Goal: Information Seeking & Learning: Compare options

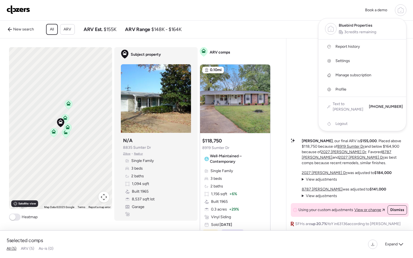
click at [364, 50] on link "Report history" at bounding box center [363, 46] width 88 height 14
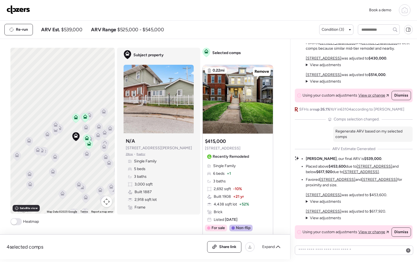
drag, startPoint x: 43, startPoint y: 133, endPoint x: 68, endPoint y: 151, distance: 30.9
click at [68, 151] on div "To activate drag with keyboard, press Alt + Enter. Once in keyboard drag state,…" at bounding box center [62, 131] width 104 height 166
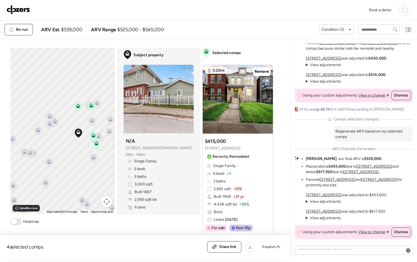
click at [54, 122] on icon at bounding box center [55, 122] width 4 height 2
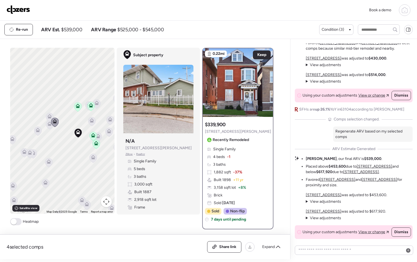
click at [48, 125] on icon at bounding box center [50, 125] width 4 height 2
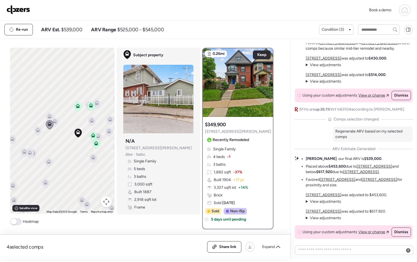
click at [48, 118] on icon at bounding box center [50, 118] width 4 height 2
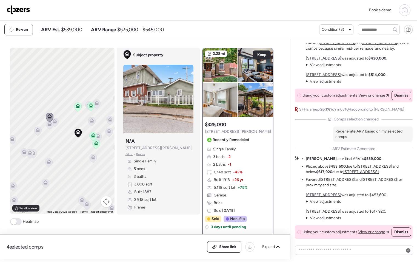
click at [36, 131] on icon at bounding box center [38, 131] width 4 height 2
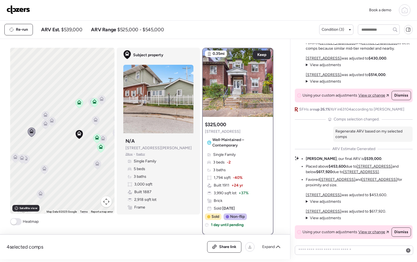
click at [79, 101] on icon at bounding box center [79, 102] width 4 height 4
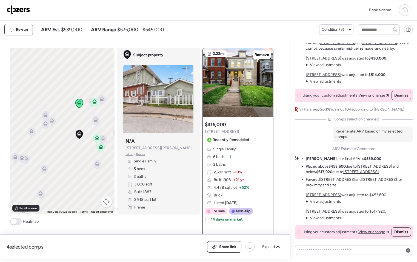
click at [92, 104] on icon at bounding box center [94, 102] width 7 height 9
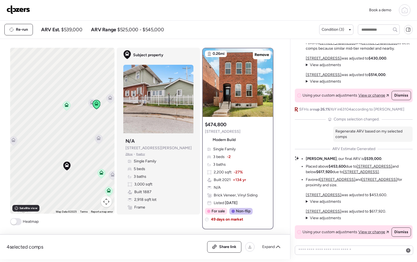
click at [89, 105] on icon at bounding box center [91, 103] width 7 height 9
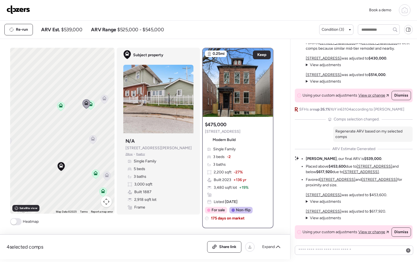
drag, startPoint x: 109, startPoint y: 110, endPoint x: 97, endPoint y: 110, distance: 12.3
click at [97, 111] on div "To activate drag with keyboard, press Alt + Enter. Once in keyboard drag state,…" at bounding box center [62, 131] width 104 height 166
click at [98, 100] on icon at bounding box center [100, 100] width 4 height 2
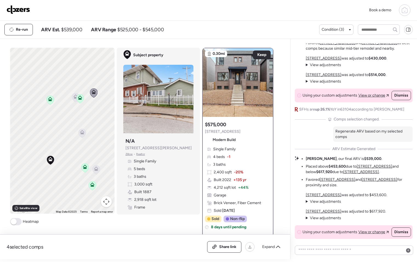
drag, startPoint x: 93, startPoint y: 133, endPoint x: 84, endPoint y: 123, distance: 13.6
click at [84, 123] on div "To activate drag with keyboard, press Alt + Enter. Once in keyboard drag state,…" at bounding box center [62, 131] width 104 height 166
click at [79, 130] on icon at bounding box center [81, 130] width 4 height 4
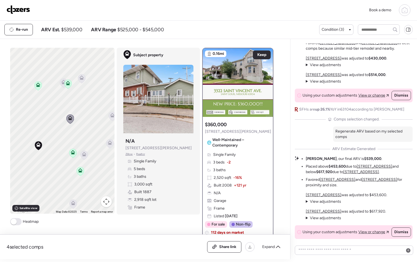
click at [72, 140] on div "To activate drag with keyboard, press Alt + Enter. Once in keyboard drag state,…" at bounding box center [62, 131] width 104 height 166
click at [83, 153] on icon at bounding box center [82, 152] width 7 height 9
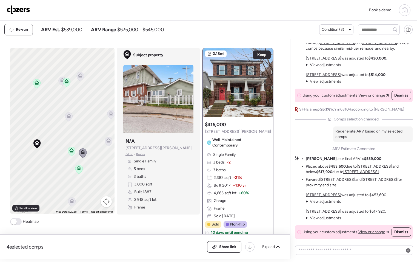
click at [69, 117] on icon at bounding box center [68, 116] width 7 height 9
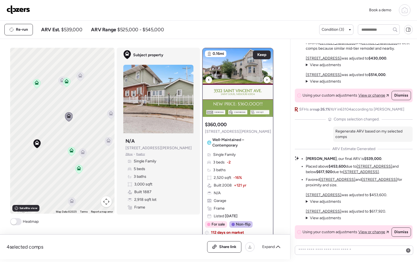
click at [266, 81] on div at bounding box center [267, 79] width 7 height 7
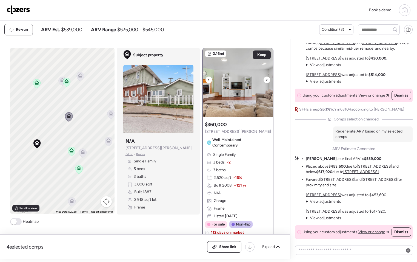
click at [266, 81] on div at bounding box center [267, 79] width 7 height 7
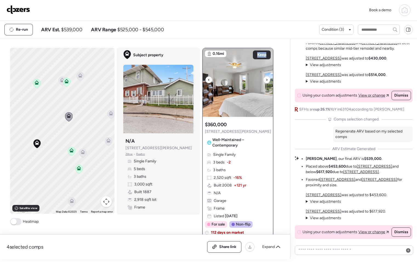
click at [266, 81] on div at bounding box center [267, 79] width 7 height 7
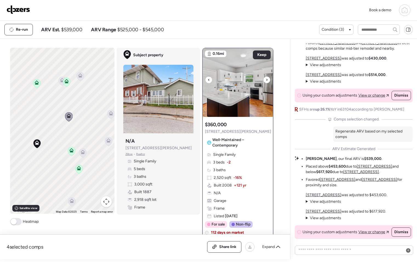
click at [266, 81] on div at bounding box center [267, 79] width 7 height 7
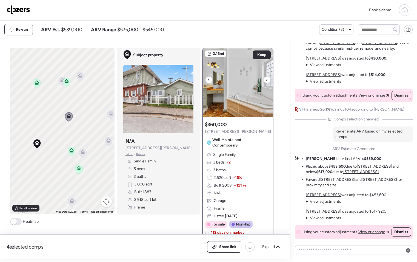
click at [266, 81] on div at bounding box center [267, 79] width 7 height 7
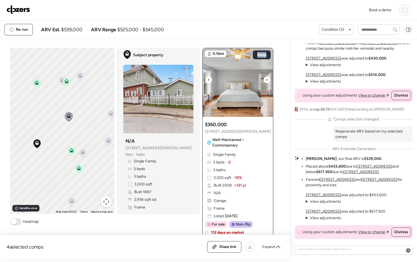
click at [266, 81] on div at bounding box center [267, 79] width 7 height 7
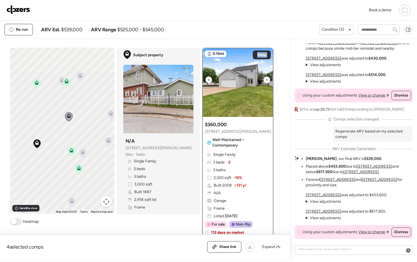
click at [266, 81] on div at bounding box center [267, 79] width 7 height 7
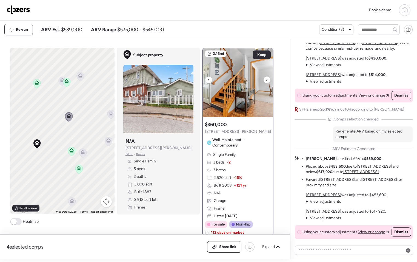
click at [266, 81] on div at bounding box center [267, 79] width 7 height 7
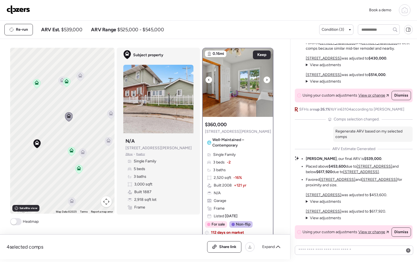
click at [266, 81] on div at bounding box center [267, 79] width 7 height 7
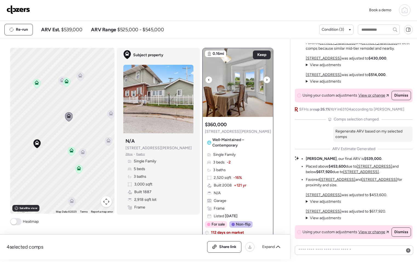
click at [266, 81] on div at bounding box center [267, 79] width 7 height 7
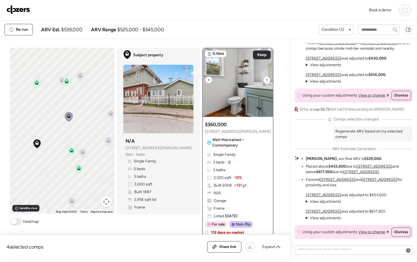
click at [266, 81] on div at bounding box center [267, 79] width 7 height 7
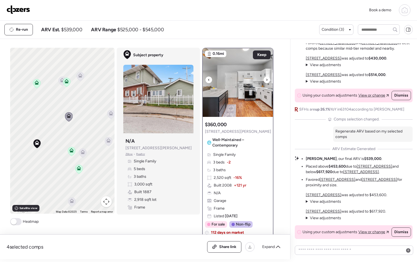
click at [266, 81] on div at bounding box center [267, 79] width 7 height 7
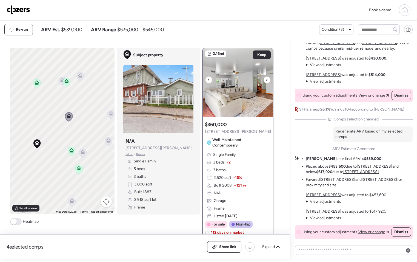
click at [266, 81] on div at bounding box center [267, 79] width 7 height 7
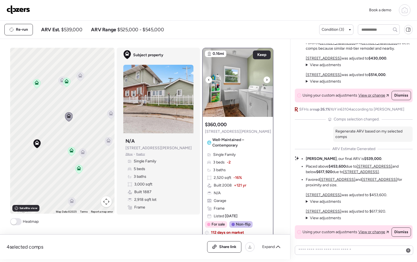
click at [266, 81] on div at bounding box center [267, 79] width 7 height 7
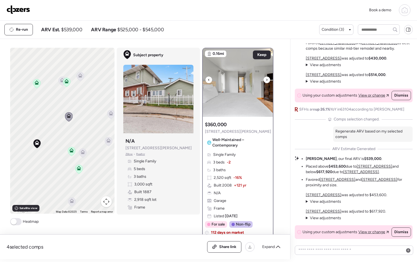
click at [266, 81] on div at bounding box center [267, 79] width 7 height 7
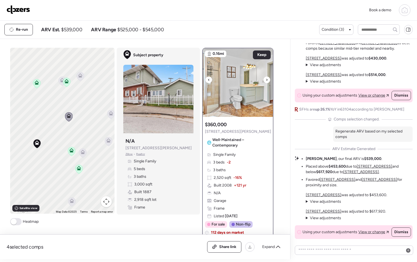
click at [266, 81] on div at bounding box center [267, 79] width 7 height 7
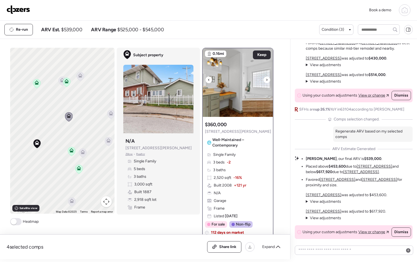
click at [266, 81] on div at bounding box center [267, 79] width 7 height 7
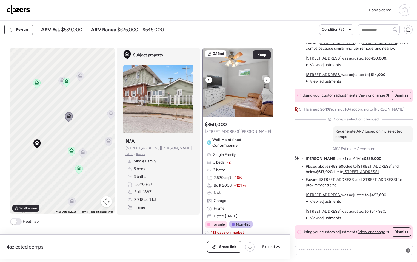
click at [266, 81] on div at bounding box center [267, 79] width 7 height 7
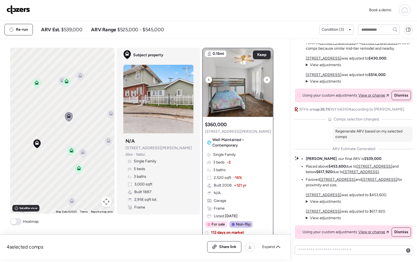
click at [266, 81] on div at bounding box center [267, 79] width 7 height 7
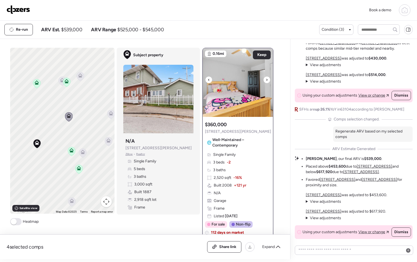
click at [266, 81] on div at bounding box center [267, 79] width 7 height 7
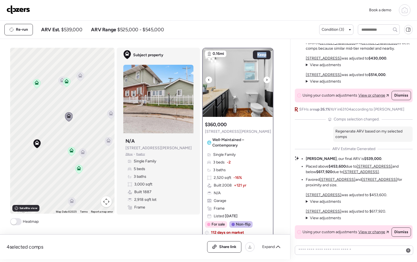
click at [266, 81] on div at bounding box center [267, 79] width 7 height 7
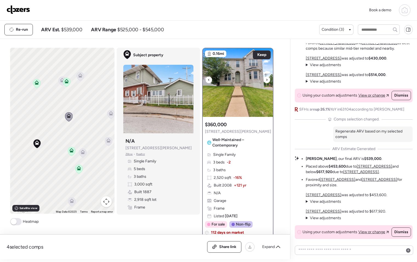
click at [266, 81] on div at bounding box center [267, 79] width 7 height 7
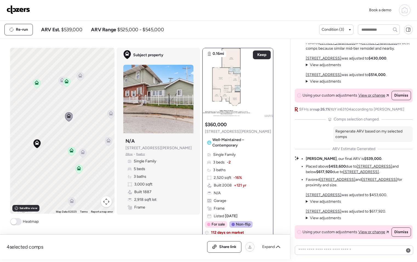
click at [81, 154] on icon at bounding box center [83, 153] width 4 height 2
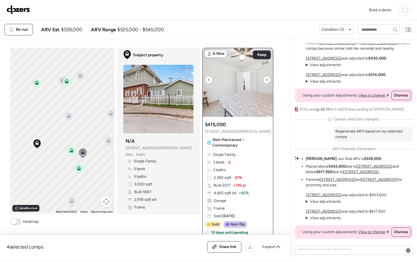
click at [266, 82] on icon at bounding box center [267, 79] width 2 height 7
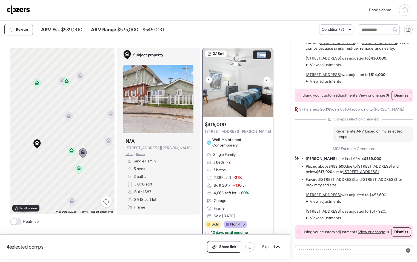
click at [266, 82] on icon at bounding box center [267, 79] width 2 height 7
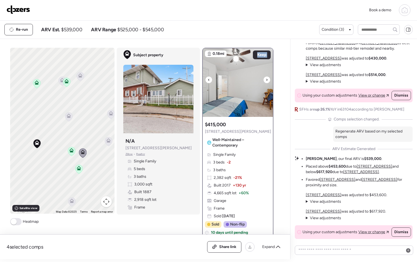
click at [266, 82] on icon at bounding box center [267, 79] width 2 height 7
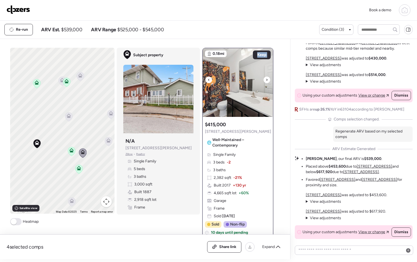
click at [266, 82] on icon at bounding box center [267, 79] width 2 height 7
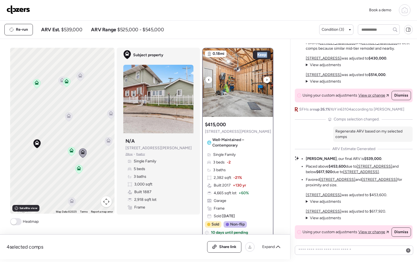
click at [266, 82] on icon at bounding box center [267, 79] width 2 height 7
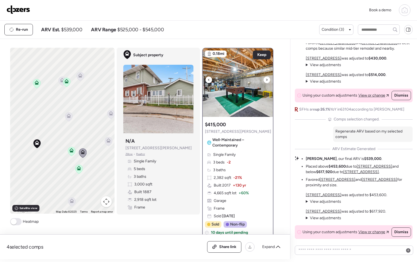
click at [266, 82] on icon at bounding box center [267, 79] width 2 height 7
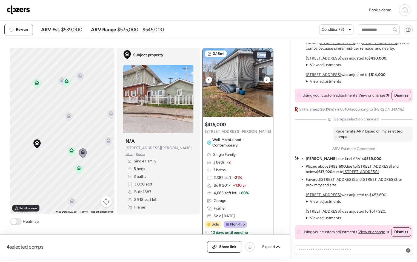
click at [266, 82] on icon at bounding box center [267, 79] width 2 height 7
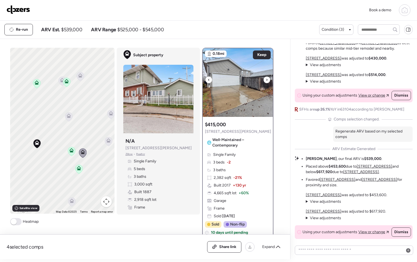
click at [266, 82] on icon at bounding box center [267, 79] width 2 height 7
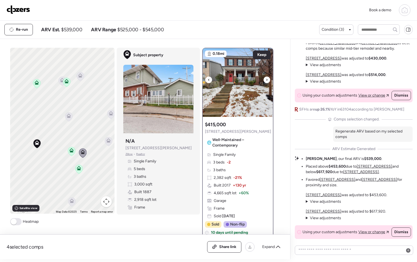
click at [266, 82] on icon at bounding box center [267, 79] width 2 height 7
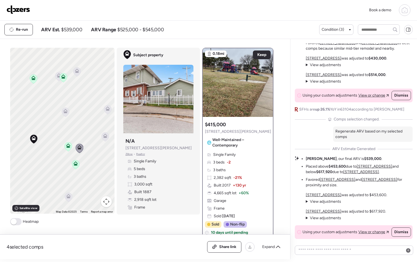
drag, startPoint x: 86, startPoint y: 172, endPoint x: 78, endPoint y: 160, distance: 14.1
click at [78, 160] on div "To activate drag with keyboard, press Alt + Enter. Once in keyboard drag state,…" at bounding box center [62, 131] width 104 height 166
click at [99, 133] on icon at bounding box center [100, 131] width 7 height 9
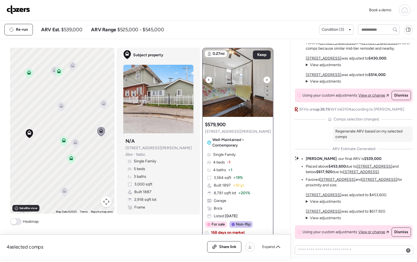
click at [264, 80] on div at bounding box center [267, 79] width 7 height 7
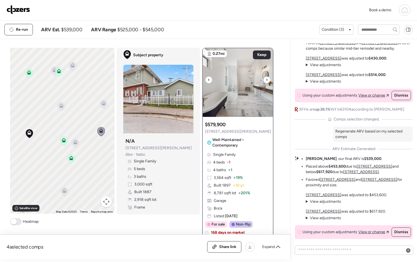
click at [264, 80] on div at bounding box center [267, 79] width 7 height 7
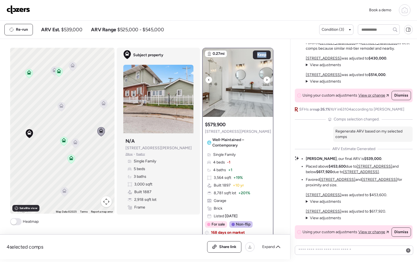
click at [264, 80] on div at bounding box center [267, 79] width 7 height 7
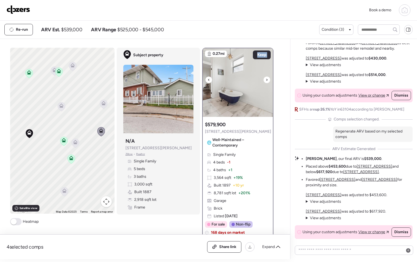
click at [264, 80] on div at bounding box center [267, 79] width 7 height 7
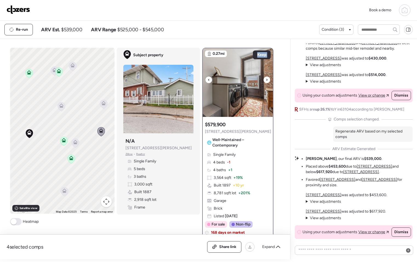
click at [264, 80] on div at bounding box center [267, 79] width 7 height 7
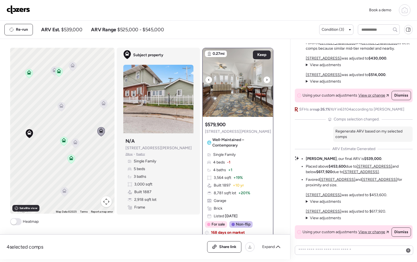
click at [264, 80] on div at bounding box center [267, 79] width 7 height 7
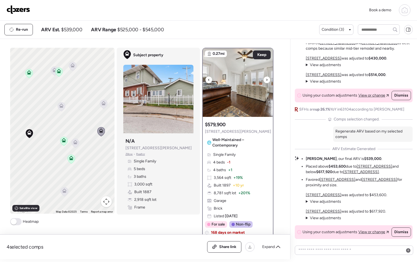
click at [264, 80] on div at bounding box center [267, 79] width 7 height 7
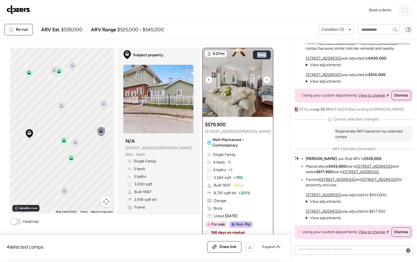
click at [264, 80] on div at bounding box center [267, 79] width 7 height 7
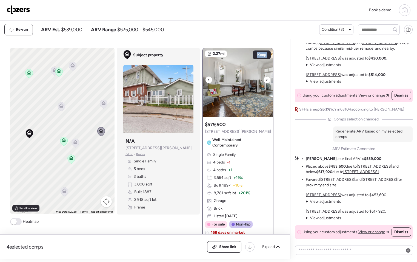
click at [264, 80] on div at bounding box center [267, 79] width 7 height 7
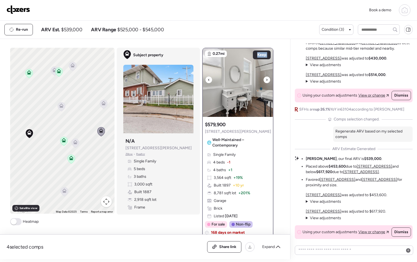
click at [264, 80] on div at bounding box center [267, 79] width 7 height 7
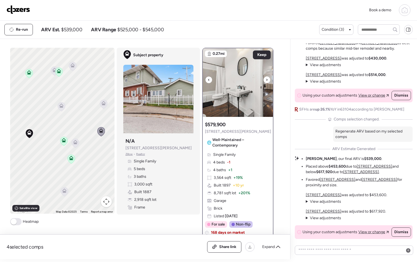
click at [264, 80] on div at bounding box center [267, 79] width 7 height 7
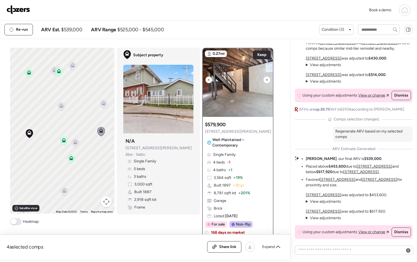
click at [264, 80] on div at bounding box center [267, 79] width 7 height 7
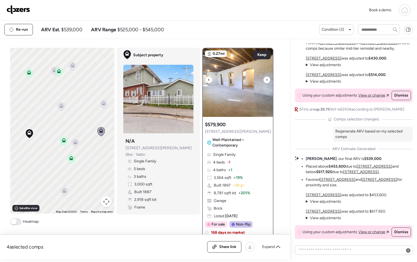
click at [264, 80] on div at bounding box center [267, 79] width 7 height 7
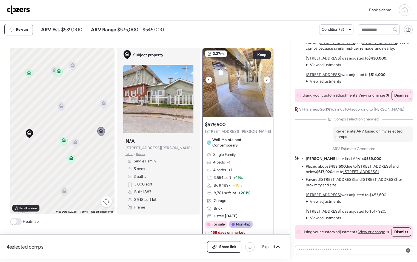
click at [264, 80] on div at bounding box center [267, 79] width 7 height 7
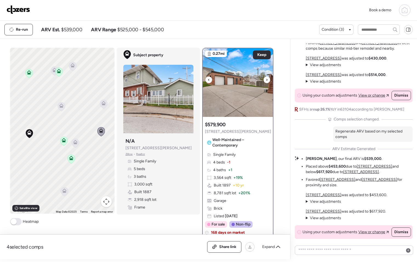
click at [264, 80] on div at bounding box center [267, 79] width 7 height 7
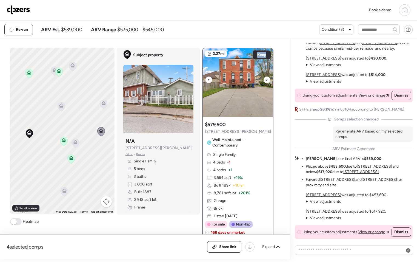
click at [264, 80] on div at bounding box center [267, 79] width 7 height 7
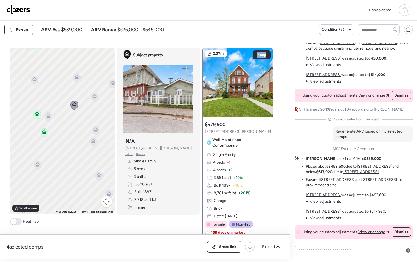
drag, startPoint x: 65, startPoint y: 163, endPoint x: 50, endPoint y: 152, distance: 18.5
click at [50, 152] on div "To activate drag with keyboard, press Alt + Enter. Once in keyboard drag state,…" at bounding box center [62, 131] width 104 height 166
click at [94, 141] on icon at bounding box center [92, 141] width 7 height 9
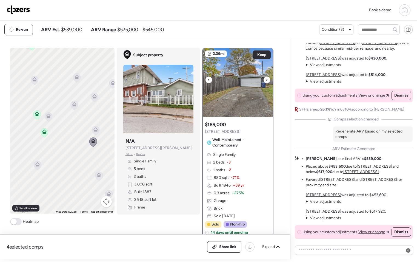
click at [266, 81] on icon at bounding box center [267, 79] width 2 height 7
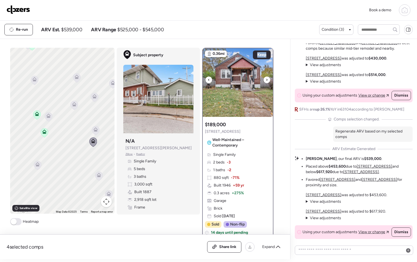
click at [266, 81] on icon at bounding box center [267, 79] width 2 height 7
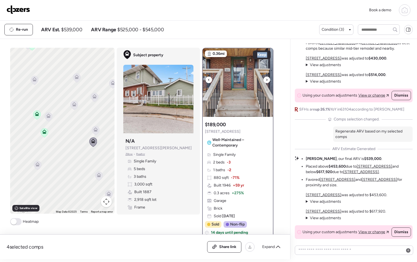
click at [266, 82] on icon at bounding box center [267, 79] width 2 height 7
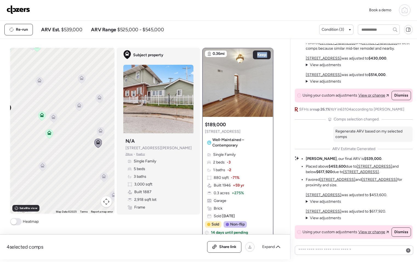
drag, startPoint x: 69, startPoint y: 162, endPoint x: 77, endPoint y: 162, distance: 8.2
click at [78, 164] on div "To navigate, press the arrow keys. To activate drag with keyboard, press Alt + …" at bounding box center [62, 131] width 104 height 166
click at [54, 118] on icon at bounding box center [56, 118] width 4 height 2
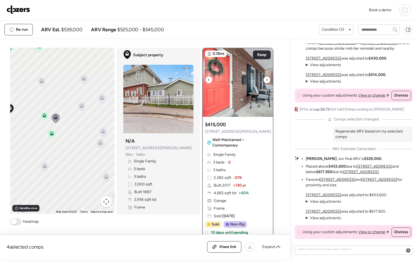
click at [266, 79] on icon at bounding box center [267, 79] width 2 height 7
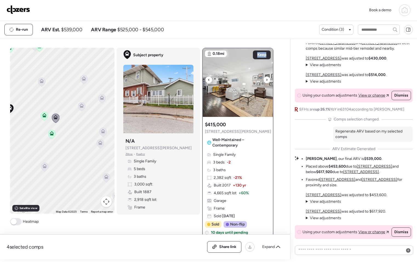
click at [266, 79] on icon at bounding box center [267, 79] width 2 height 7
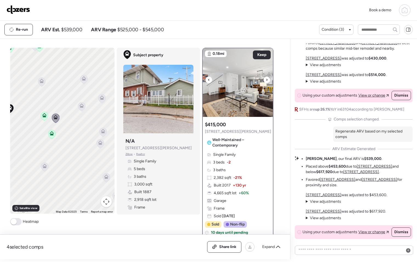
click at [266, 79] on icon at bounding box center [267, 79] width 2 height 7
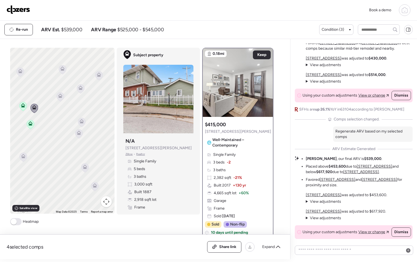
drag, startPoint x: 84, startPoint y: 146, endPoint x: 61, endPoint y: 136, distance: 25.2
click at [61, 136] on div "To activate drag with keyboard, press Alt + Enter. Once in keyboard drag state,…" at bounding box center [62, 131] width 104 height 166
drag, startPoint x: 86, startPoint y: 158, endPoint x: 89, endPoint y: 135, distance: 24.1
click at [89, 135] on div "To activate drag with keyboard, press Alt + Enter. Once in keyboard drag state,…" at bounding box center [62, 131] width 104 height 166
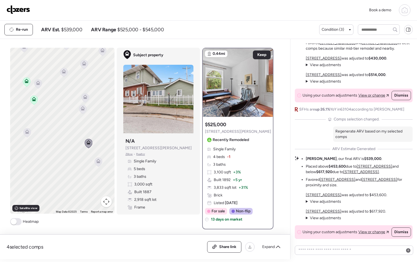
click at [97, 163] on icon at bounding box center [98, 162] width 4 height 2
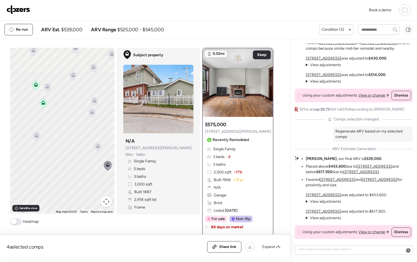
drag, startPoint x: 44, startPoint y: 152, endPoint x: 63, endPoint y: 158, distance: 20.1
click at [63, 158] on div "To navigate, press the arrow keys. To activate drag with keyboard, press Alt + …" at bounding box center [62, 131] width 104 height 166
drag, startPoint x: 71, startPoint y: 163, endPoint x: 78, endPoint y: 210, distance: 47.7
click at [80, 221] on div "To navigate, press the arrow keys. To activate drag with keyboard, press Alt + …" at bounding box center [62, 136] width 104 height 177
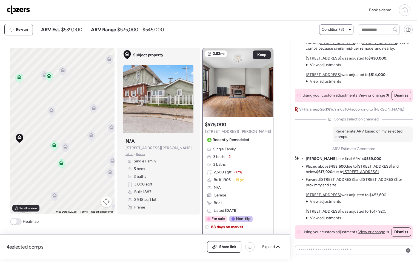
click at [343, 24] on div "Condition (3)" at bounding box center [336, 29] width 34 height 10
click at [342, 28] on span "Condition (3)" at bounding box center [333, 29] width 22 height 5
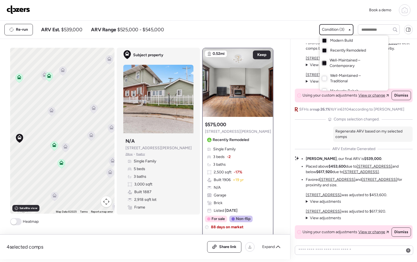
click at [324, 62] on div at bounding box center [325, 63] width 4 height 4
click at [324, 42] on div at bounding box center [325, 41] width 4 height 4
drag, startPoint x: 81, startPoint y: 126, endPoint x: 83, endPoint y: 118, distance: 8.4
click at [83, 118] on div at bounding box center [208, 116] width 417 height 262
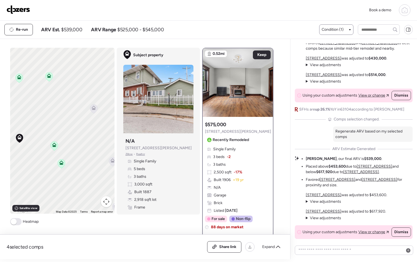
click at [94, 109] on icon at bounding box center [93, 108] width 7 height 9
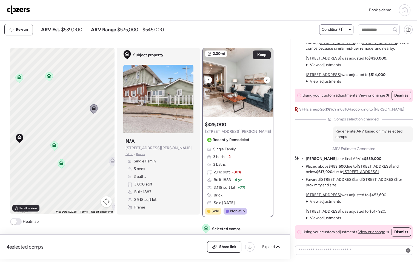
click at [264, 80] on div at bounding box center [267, 79] width 7 height 7
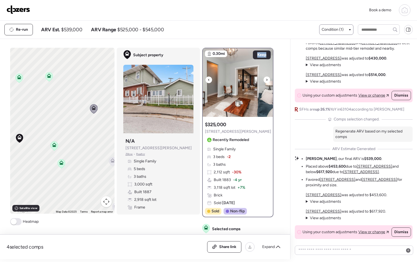
click at [264, 81] on div at bounding box center [267, 79] width 7 height 7
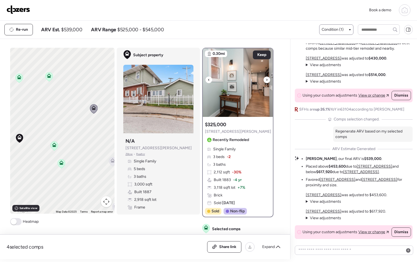
click at [266, 81] on icon at bounding box center [267, 79] width 2 height 7
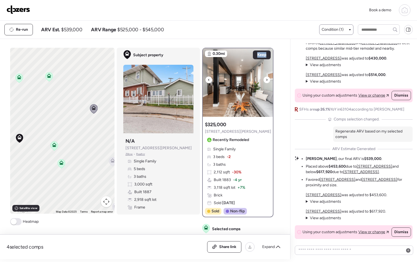
click at [266, 81] on icon at bounding box center [267, 79] width 2 height 7
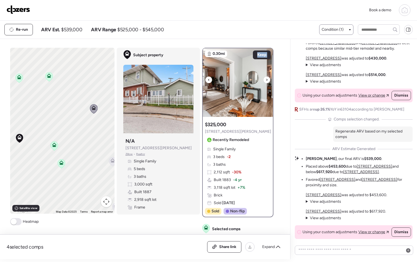
click at [266, 81] on icon at bounding box center [267, 79] width 2 height 7
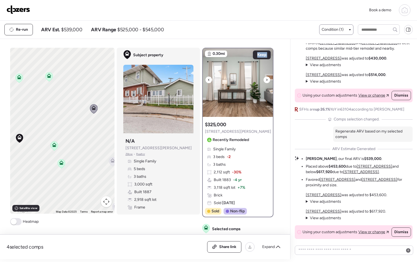
click at [266, 81] on icon at bounding box center [267, 79] width 2 height 7
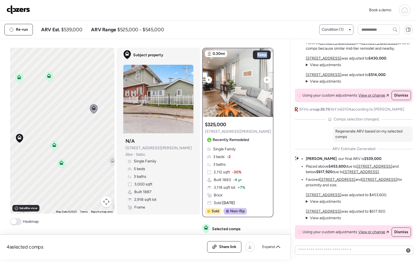
click at [266, 81] on icon at bounding box center [267, 79] width 2 height 7
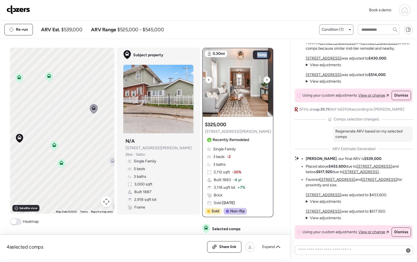
click at [266, 81] on icon at bounding box center [267, 79] width 2 height 7
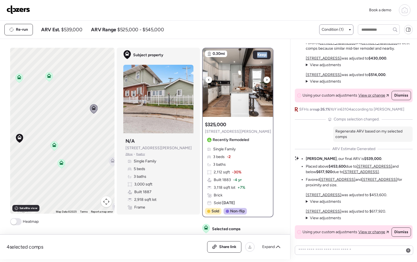
click at [266, 81] on icon at bounding box center [267, 79] width 2 height 7
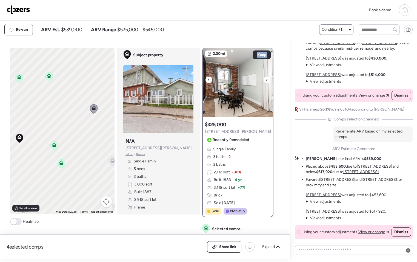
click at [266, 81] on icon at bounding box center [267, 79] width 2 height 7
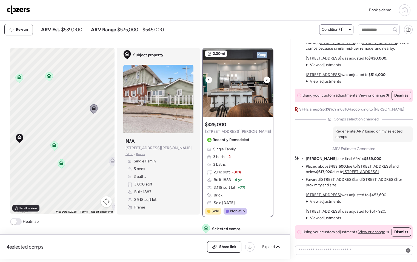
click at [266, 81] on icon at bounding box center [267, 79] width 2 height 7
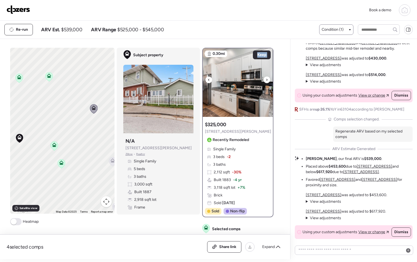
click at [266, 81] on icon at bounding box center [267, 79] width 2 height 7
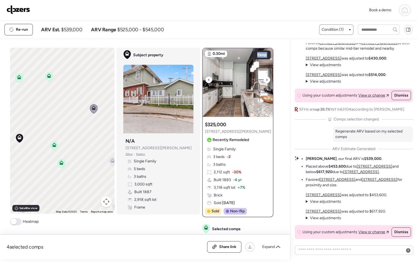
click at [266, 81] on icon at bounding box center [267, 79] width 2 height 7
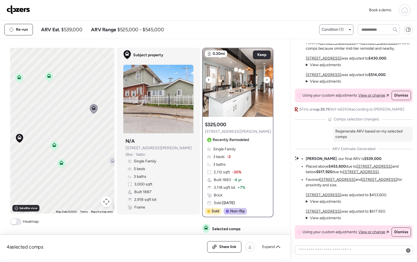
click at [266, 81] on icon at bounding box center [267, 79] width 2 height 7
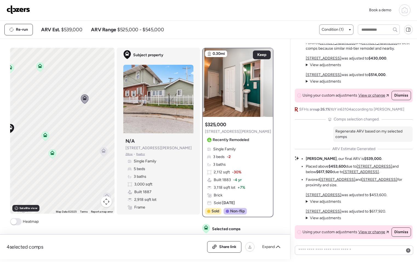
click at [83, 126] on div "To activate drag with keyboard, press Alt + Enter. Once in keyboard drag state,…" at bounding box center [62, 131] width 104 height 166
click at [98, 148] on icon at bounding box center [99, 148] width 4 height 2
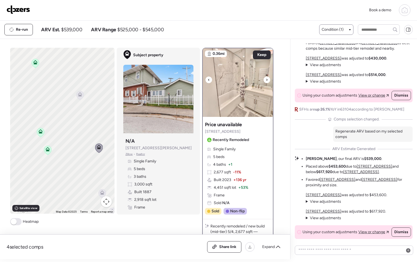
click at [266, 80] on icon at bounding box center [267, 79] width 2 height 7
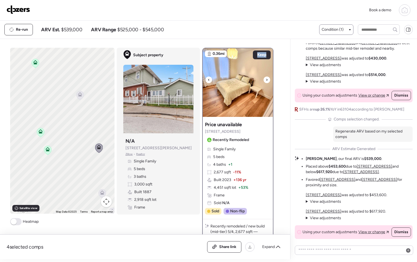
click at [266, 80] on icon at bounding box center [267, 79] width 2 height 7
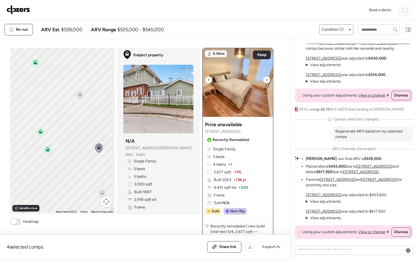
click at [266, 81] on icon at bounding box center [267, 79] width 2 height 7
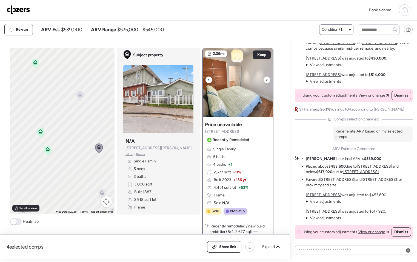
click at [266, 81] on icon at bounding box center [267, 79] width 2 height 7
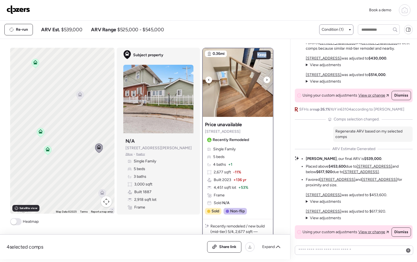
click at [266, 81] on icon at bounding box center [267, 79] width 2 height 7
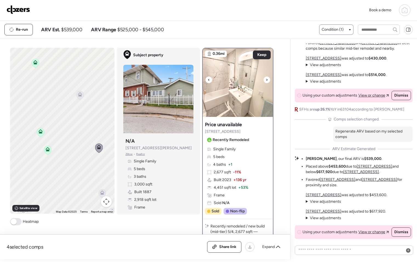
click at [266, 81] on icon at bounding box center [267, 79] width 2 height 7
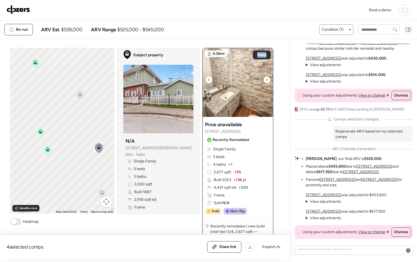
click at [266, 81] on icon at bounding box center [267, 79] width 2 height 7
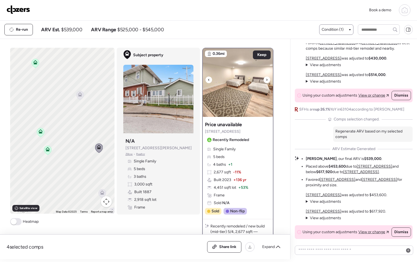
click at [266, 81] on icon at bounding box center [267, 79] width 2 height 7
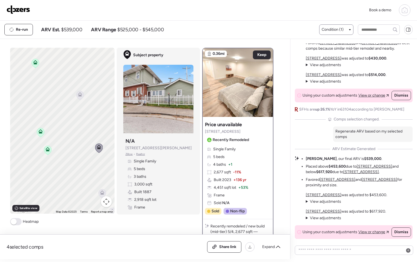
click at [25, 8] on img at bounding box center [19, 9] width 24 height 9
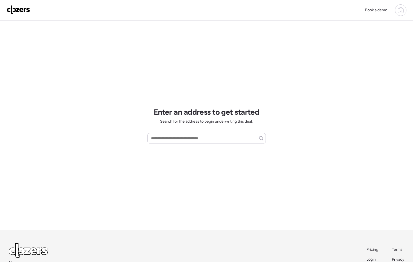
click at [404, 12] on div at bounding box center [401, 10] width 12 height 12
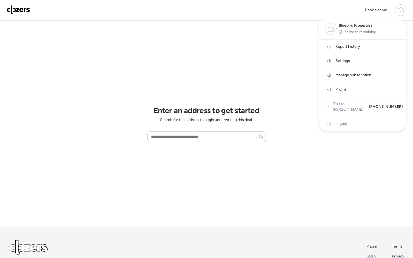
click at [351, 46] on span "Report history" at bounding box center [348, 46] width 24 height 5
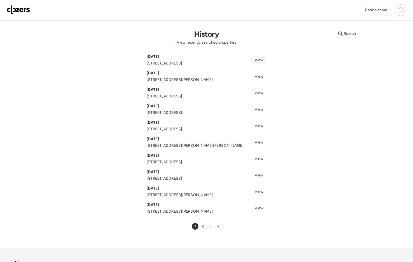
click at [259, 59] on span "View" at bounding box center [259, 60] width 9 height 5
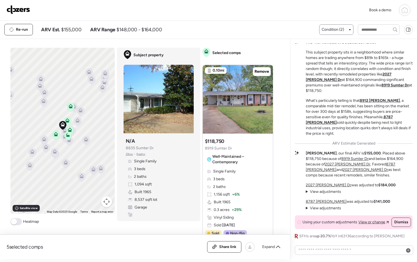
click at [335, 29] on span "Condition (2)" at bounding box center [333, 29] width 22 height 5
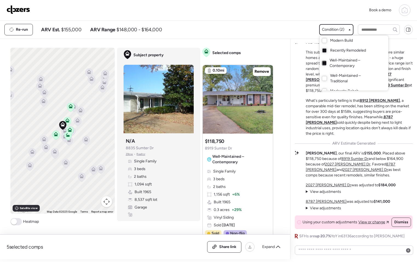
click at [324, 63] on div at bounding box center [325, 63] width 4 height 4
click at [262, 100] on div at bounding box center [208, 116] width 417 height 262
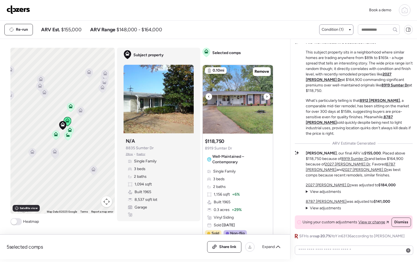
click at [266, 98] on icon at bounding box center [267, 96] width 2 height 7
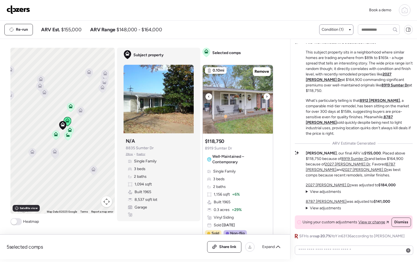
click at [266, 98] on icon at bounding box center [267, 96] width 2 height 7
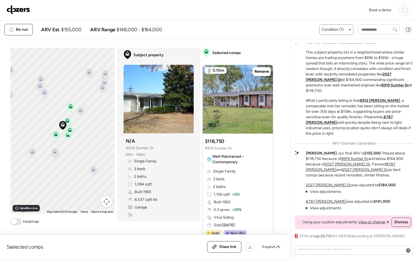
click at [332, 32] on div "Condition (1)" at bounding box center [336, 29] width 34 height 10
click at [331, 29] on span "Condition (1)" at bounding box center [333, 29] width 22 height 5
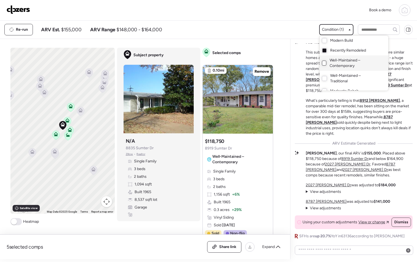
click at [322, 63] on div at bounding box center [324, 63] width 4 height 5
click at [264, 33] on div at bounding box center [208, 116] width 417 height 262
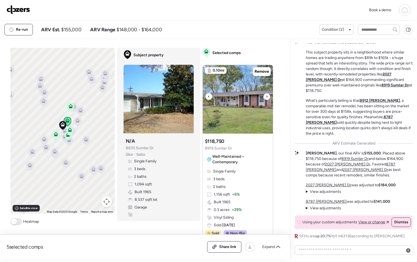
click at [266, 97] on icon at bounding box center [267, 96] width 2 height 7
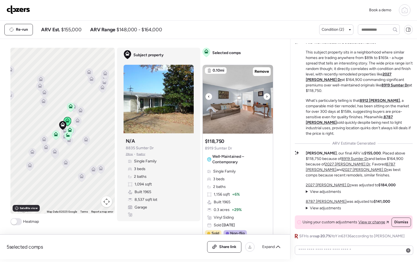
click at [266, 98] on icon at bounding box center [267, 96] width 2 height 7
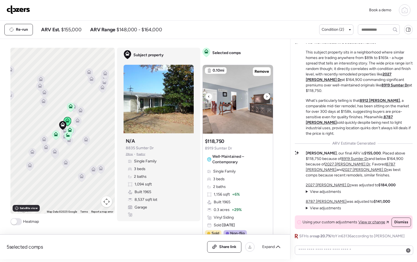
click at [266, 98] on icon at bounding box center [267, 96] width 2 height 7
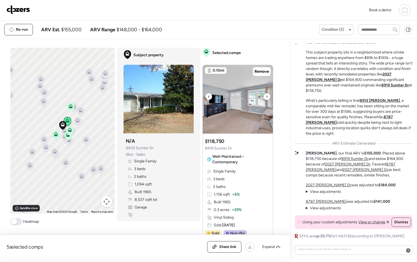
click at [266, 98] on icon at bounding box center [267, 96] width 2 height 7
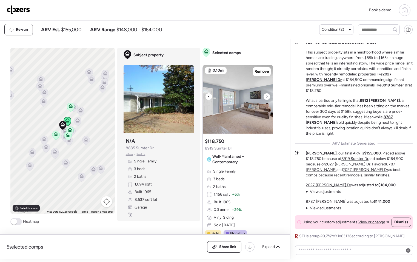
click at [266, 98] on icon at bounding box center [267, 96] width 2 height 7
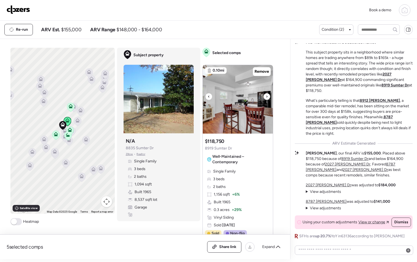
click at [266, 98] on icon at bounding box center [267, 96] width 2 height 7
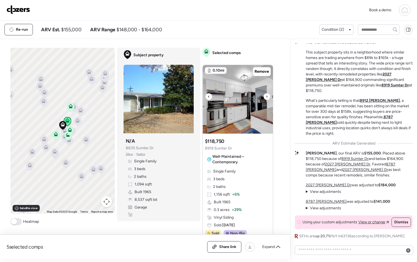
click at [266, 98] on icon at bounding box center [267, 96] width 2 height 7
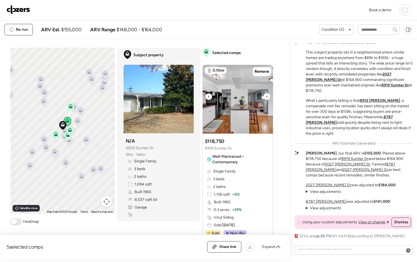
click at [266, 98] on icon at bounding box center [267, 96] width 2 height 7
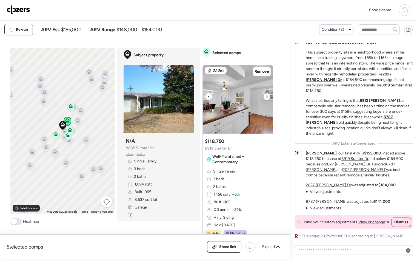
click at [266, 98] on icon at bounding box center [267, 96] width 2 height 7
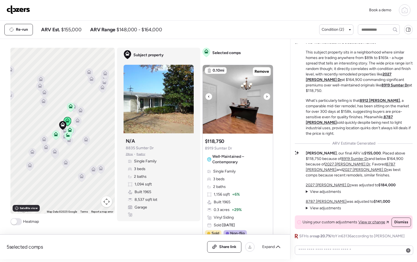
click at [266, 98] on icon at bounding box center [267, 96] width 2 height 7
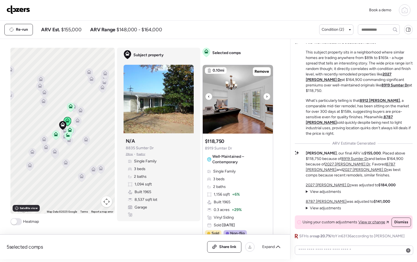
click at [266, 98] on icon at bounding box center [267, 96] width 2 height 7
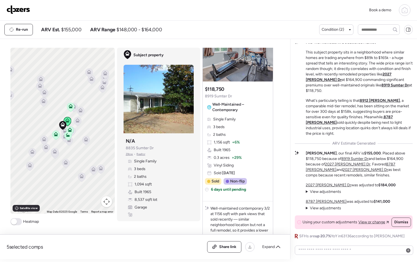
scroll to position [10, 0]
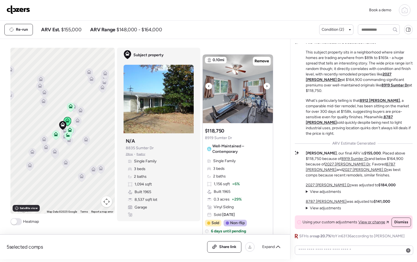
click at [266, 84] on icon at bounding box center [267, 86] width 2 height 7
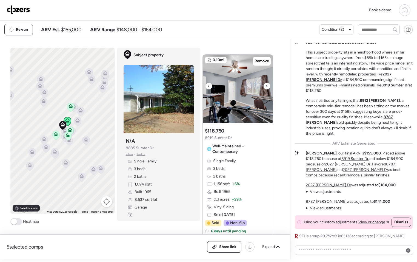
click at [266, 85] on icon at bounding box center [267, 86] width 2 height 7
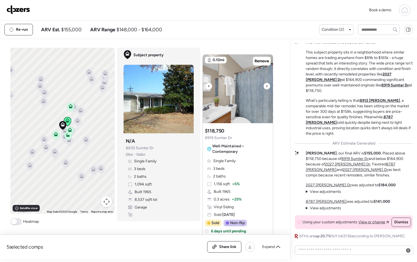
click at [266, 85] on icon at bounding box center [267, 86] width 2 height 7
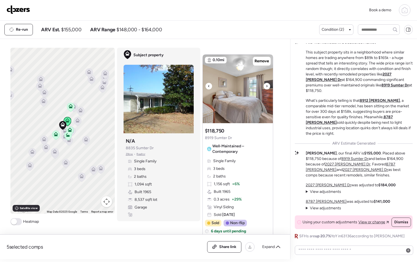
click at [266, 85] on icon at bounding box center [267, 86] width 2 height 7
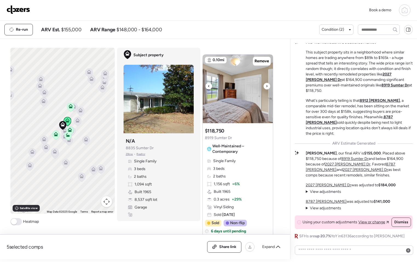
click at [266, 85] on icon at bounding box center [267, 86] width 2 height 7
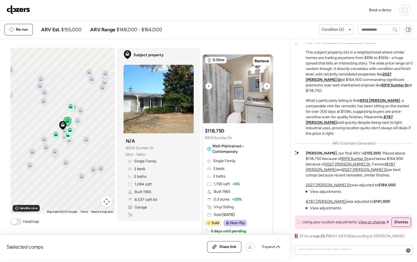
click at [266, 85] on icon at bounding box center [267, 86] width 2 height 7
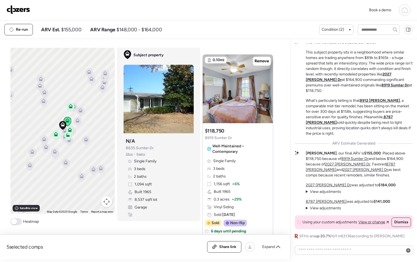
click at [245, 140] on div "Suggested comp $118,750 8919 Sumter Dr Well-Maintained – Contemporary" at bounding box center [238, 141] width 66 height 29
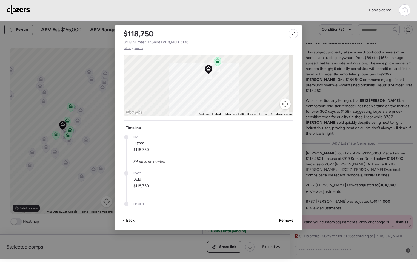
scroll to position [29, 0]
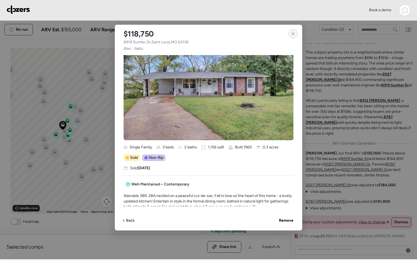
click at [292, 35] on icon at bounding box center [293, 34] width 4 height 4
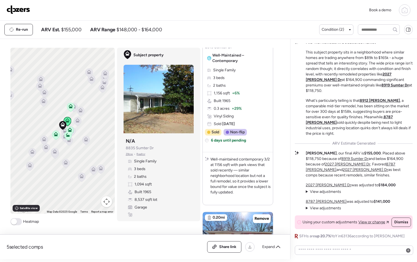
scroll to position [198, 0]
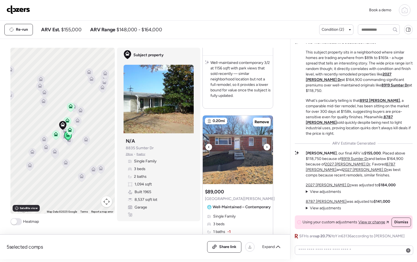
click at [266, 147] on div at bounding box center [267, 147] width 7 height 7
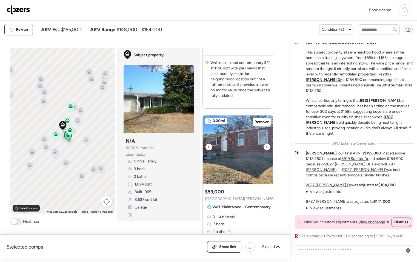
click at [266, 147] on div at bounding box center [267, 147] width 7 height 7
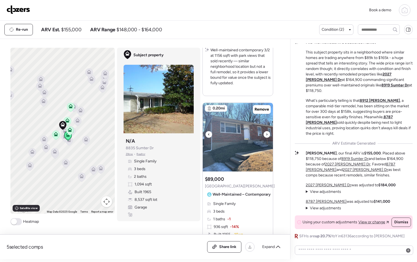
scroll to position [215, 0]
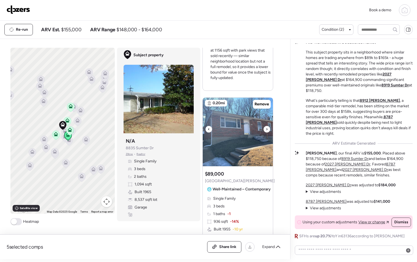
click at [266, 129] on icon at bounding box center [267, 129] width 2 height 7
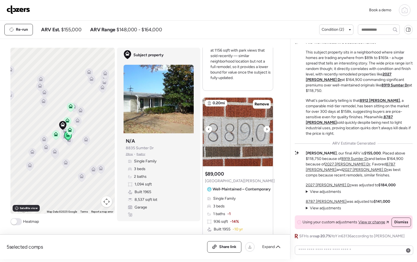
click at [266, 129] on icon at bounding box center [267, 129] width 2 height 7
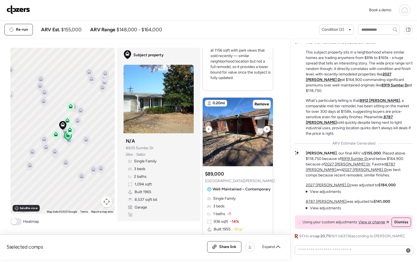
click at [266, 129] on icon at bounding box center [267, 129] width 2 height 7
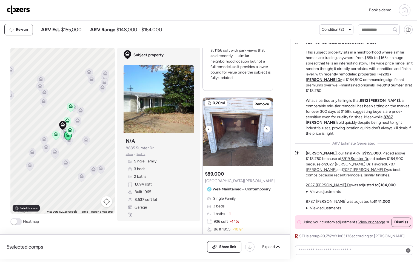
click at [266, 129] on icon at bounding box center [267, 129] width 2 height 7
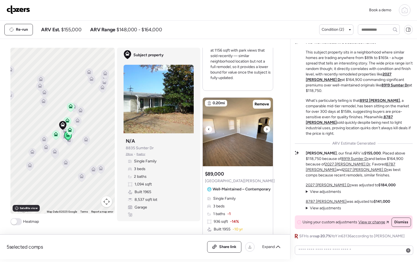
click at [266, 129] on icon at bounding box center [267, 129] width 2 height 7
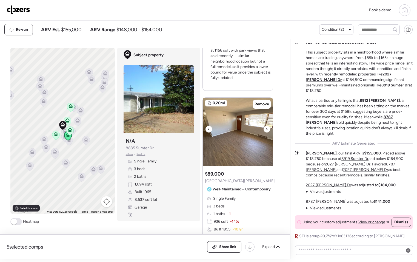
click at [266, 129] on icon at bounding box center [267, 129] width 2 height 7
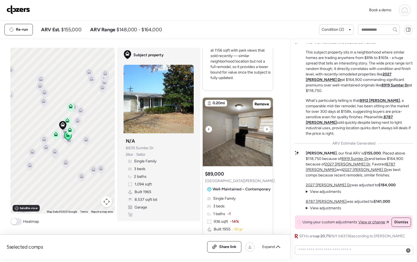
click at [266, 129] on icon at bounding box center [267, 129] width 2 height 7
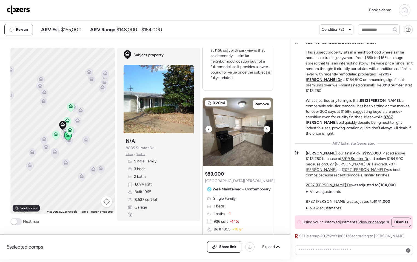
click at [266, 129] on icon at bounding box center [267, 129] width 2 height 7
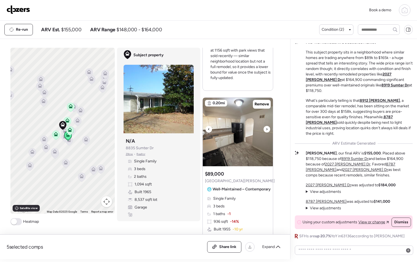
click at [266, 129] on icon at bounding box center [267, 129] width 2 height 7
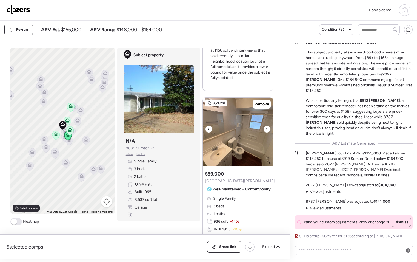
click at [266, 129] on icon at bounding box center [267, 129] width 2 height 7
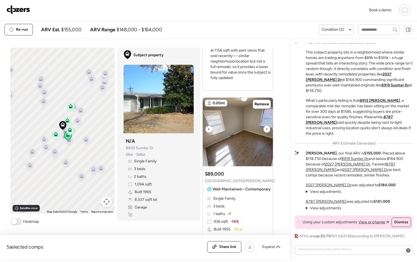
click at [266, 129] on icon at bounding box center [267, 129] width 2 height 7
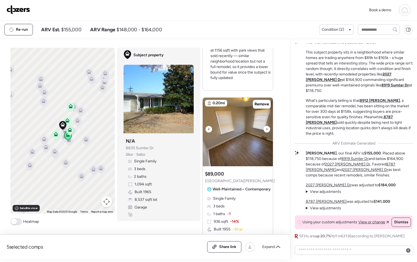
click at [266, 129] on icon at bounding box center [267, 129] width 2 height 7
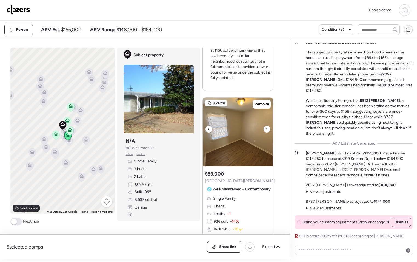
click at [266, 129] on icon at bounding box center [267, 129] width 2 height 7
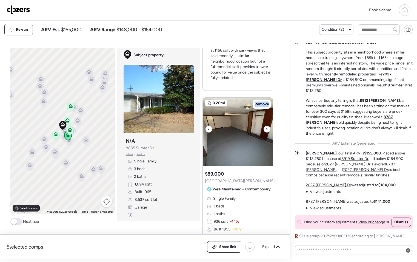
click at [266, 129] on icon at bounding box center [267, 129] width 2 height 7
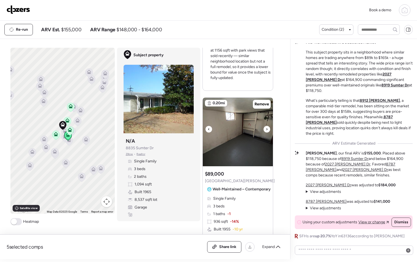
click at [266, 129] on icon at bounding box center [267, 129] width 2 height 7
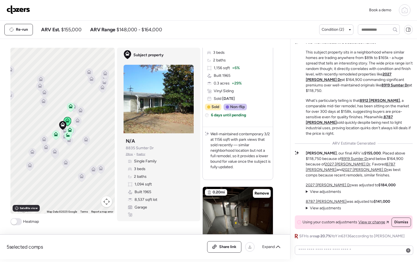
scroll to position [0, 0]
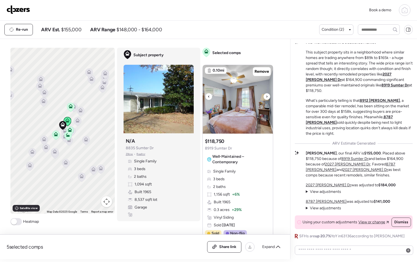
click at [266, 94] on div at bounding box center [267, 96] width 7 height 7
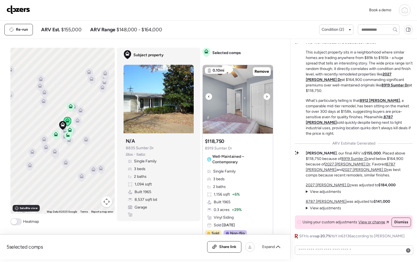
click at [266, 95] on div at bounding box center [267, 96] width 7 height 7
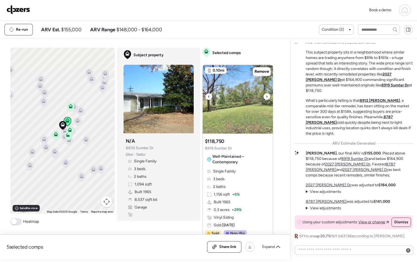
click at [266, 95] on div at bounding box center [267, 96] width 7 height 7
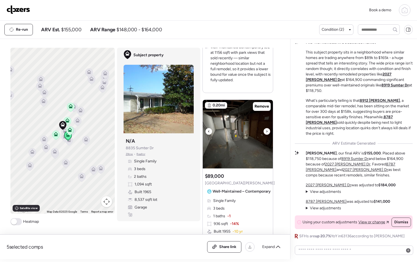
scroll to position [215, 0]
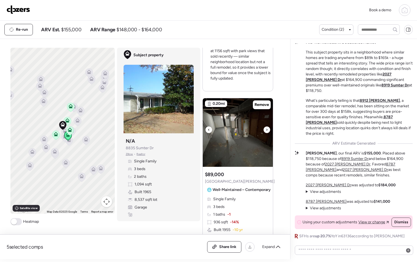
click at [266, 131] on icon at bounding box center [267, 129] width 2 height 7
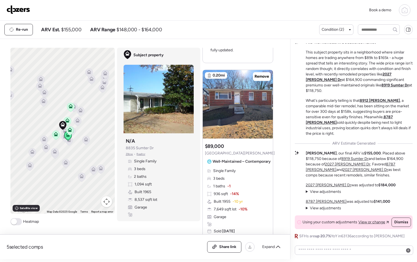
scroll to position [243, 0]
click at [260, 77] on span "Remove" at bounding box center [262, 76] width 15 height 5
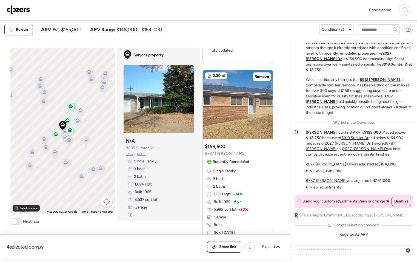
scroll to position [255, 0]
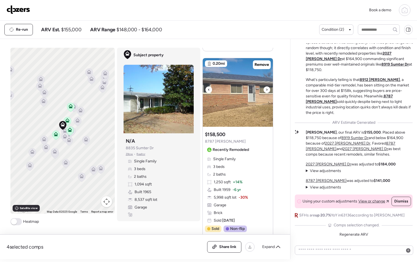
click at [264, 91] on div at bounding box center [267, 89] width 7 height 7
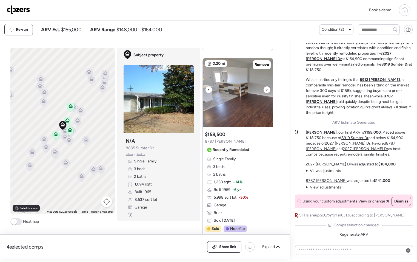
click at [264, 91] on div at bounding box center [267, 89] width 7 height 7
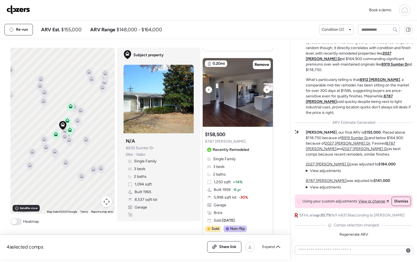
click at [264, 91] on div at bounding box center [267, 89] width 7 height 7
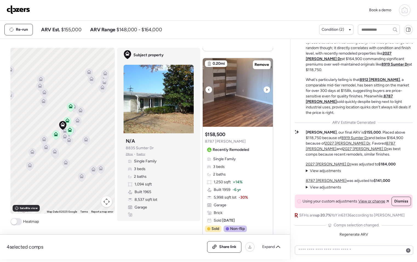
click at [264, 91] on div at bounding box center [267, 89] width 7 height 7
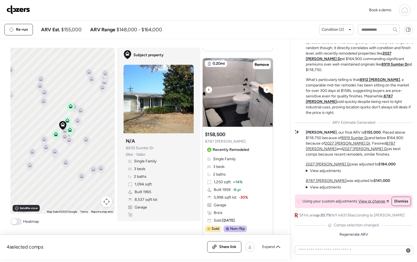
click at [266, 92] on icon at bounding box center [267, 89] width 2 height 7
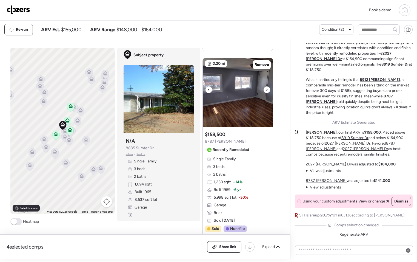
click at [266, 92] on icon at bounding box center [267, 89] width 2 height 7
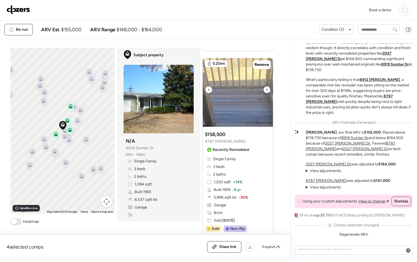
click at [266, 92] on icon at bounding box center [267, 89] width 2 height 7
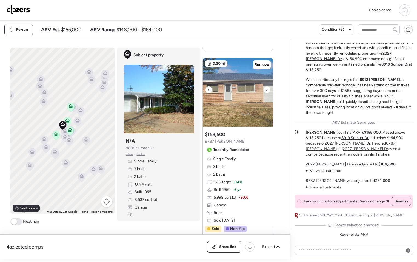
click at [266, 92] on icon at bounding box center [267, 89] width 2 height 7
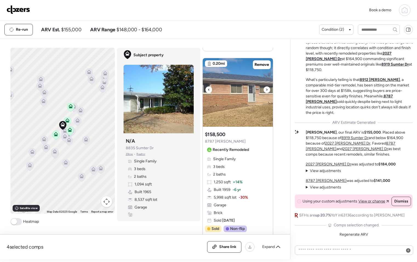
click at [266, 92] on icon at bounding box center [267, 89] width 2 height 7
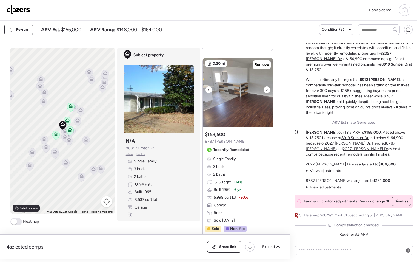
click at [266, 92] on icon at bounding box center [267, 89] width 2 height 7
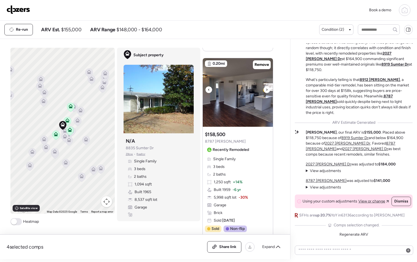
click at [266, 92] on icon at bounding box center [267, 89] width 2 height 7
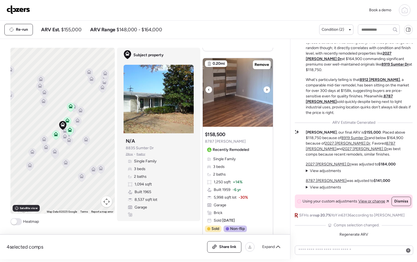
click at [266, 88] on icon at bounding box center [267, 89] width 2 height 7
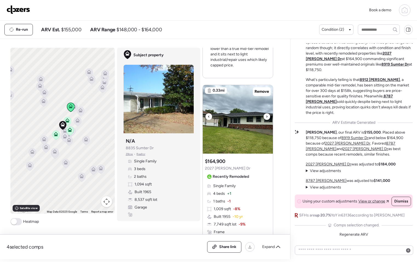
scroll to position [485, 0]
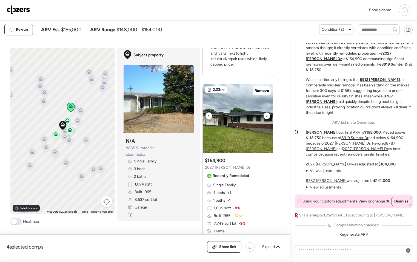
click at [266, 115] on icon at bounding box center [266, 116] width 1 height 2
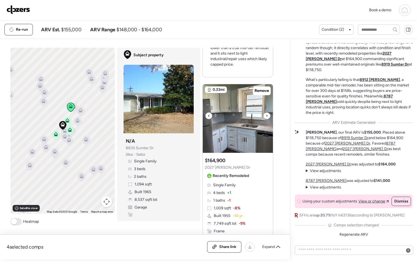
click at [266, 115] on icon at bounding box center [266, 116] width 1 height 2
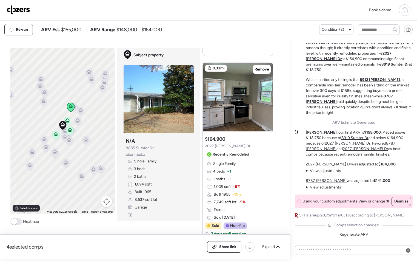
scroll to position [504, 0]
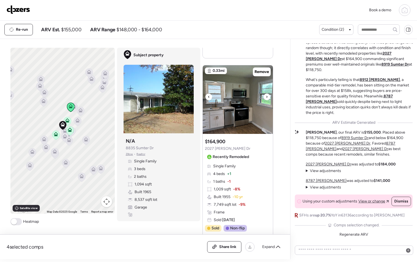
click at [266, 98] on icon at bounding box center [267, 96] width 2 height 7
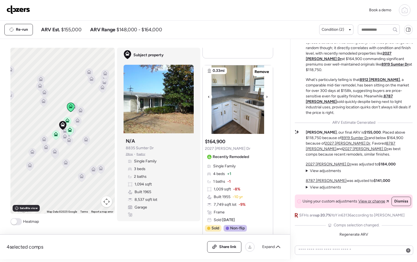
click at [266, 98] on icon at bounding box center [267, 96] width 2 height 7
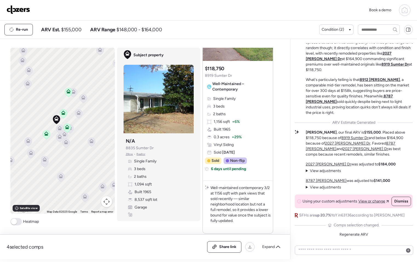
scroll to position [0, 0]
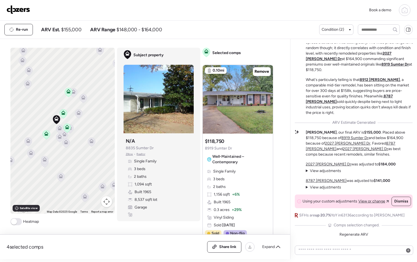
click at [58, 127] on icon at bounding box center [60, 128] width 4 height 4
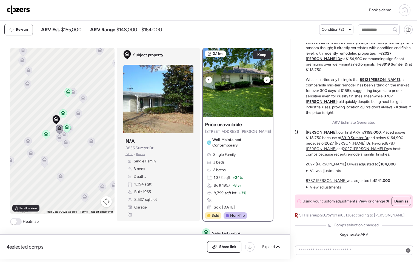
click at [266, 82] on icon at bounding box center [267, 79] width 2 height 7
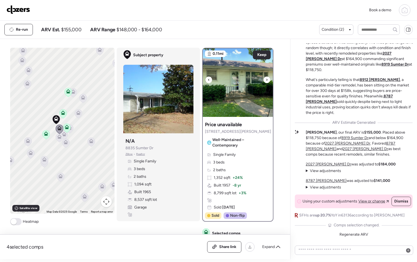
click at [265, 82] on img at bounding box center [238, 82] width 70 height 69
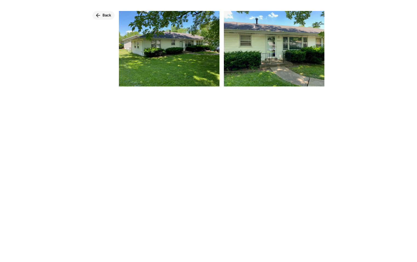
click at [95, 16] on div "Back" at bounding box center [104, 15] width 22 height 9
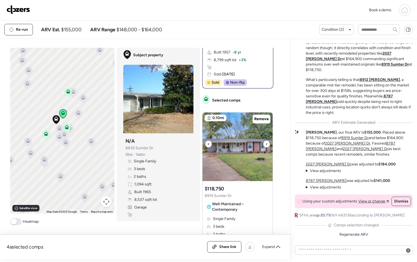
scroll to position [153, 0]
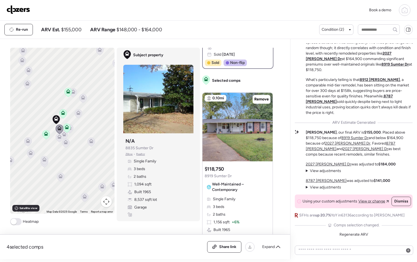
click at [58, 127] on icon at bounding box center [59, 128] width 4 height 4
click at [57, 139] on icon at bounding box center [59, 137] width 7 height 9
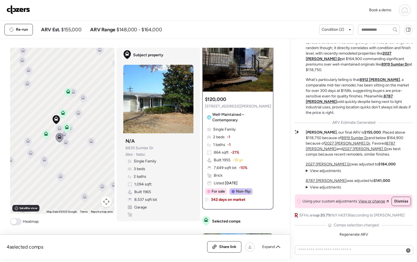
scroll to position [0, 0]
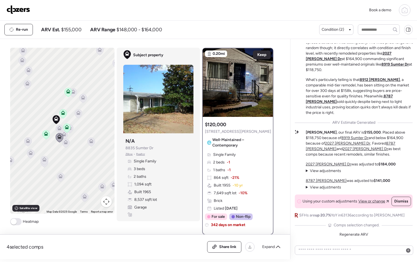
click at [58, 129] on icon at bounding box center [60, 129] width 4 height 2
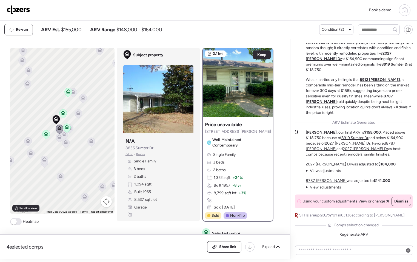
click at [58, 138] on icon at bounding box center [60, 138] width 4 height 2
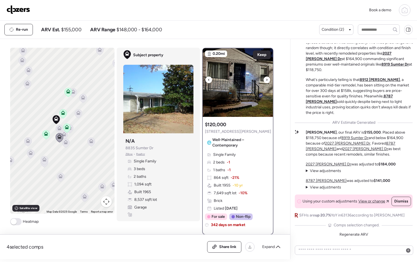
click at [264, 79] on div at bounding box center [267, 79] width 7 height 7
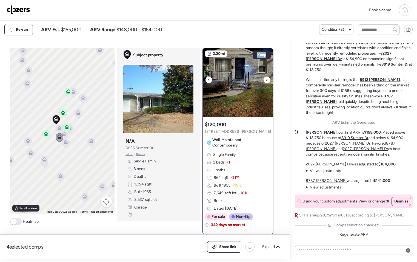
click at [264, 79] on div at bounding box center [267, 79] width 7 height 7
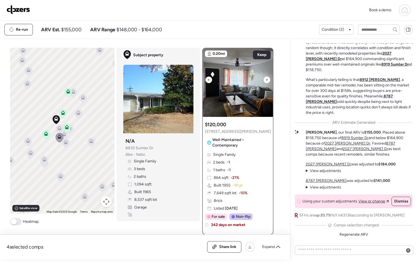
click at [264, 79] on div at bounding box center [267, 79] width 7 height 7
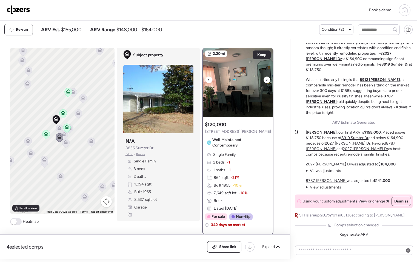
click at [264, 79] on div at bounding box center [267, 79] width 7 height 7
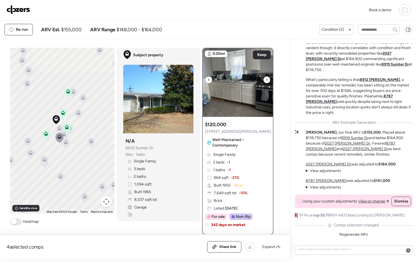
click at [264, 79] on div at bounding box center [267, 79] width 7 height 7
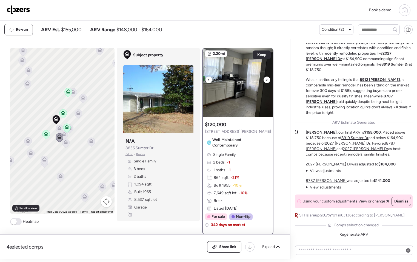
click at [264, 79] on div at bounding box center [267, 79] width 7 height 7
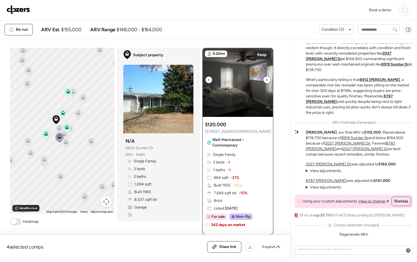
click at [264, 79] on div at bounding box center [267, 79] width 7 height 7
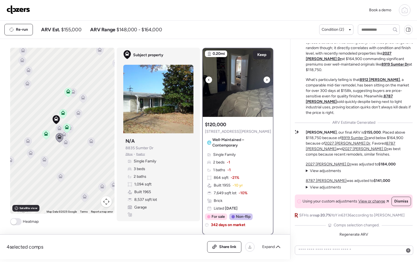
click at [266, 81] on div at bounding box center [267, 79] width 7 height 7
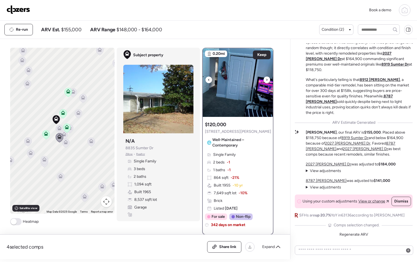
click at [266, 80] on icon at bounding box center [267, 79] width 2 height 7
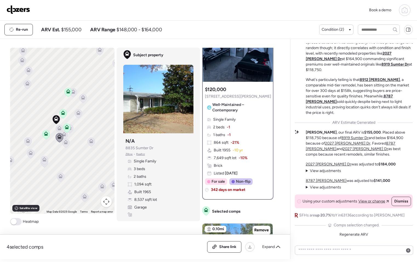
scroll to position [76, 0]
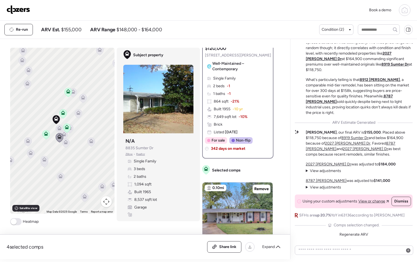
click at [76, 114] on icon at bounding box center [78, 114] width 4 height 2
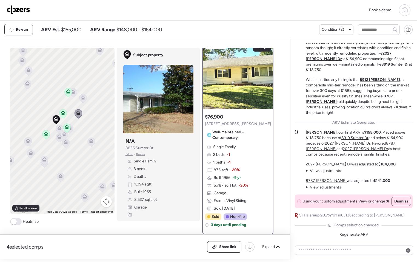
scroll to position [0, 0]
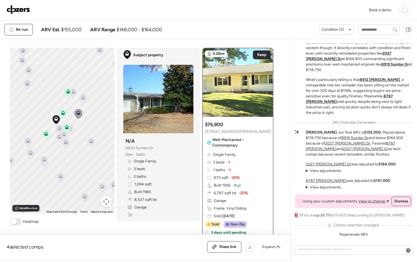
click at [84, 99] on icon at bounding box center [82, 98] width 7 height 9
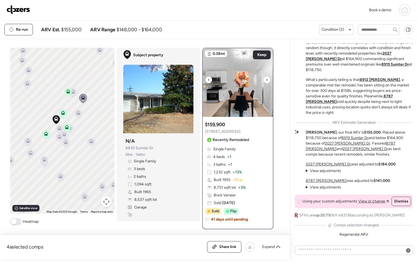
click at [266, 81] on icon at bounding box center [267, 79] width 2 height 7
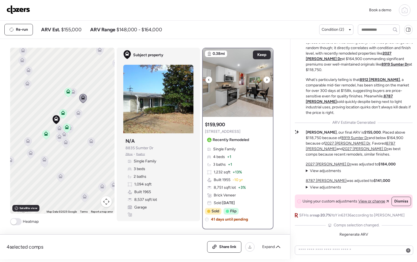
click at [266, 81] on icon at bounding box center [267, 79] width 2 height 7
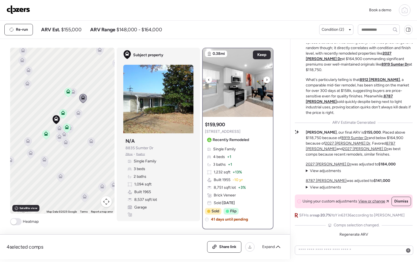
click at [266, 80] on icon at bounding box center [267, 79] width 2 height 7
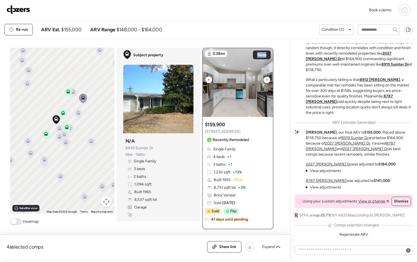
click at [266, 80] on icon at bounding box center [267, 79] width 2 height 7
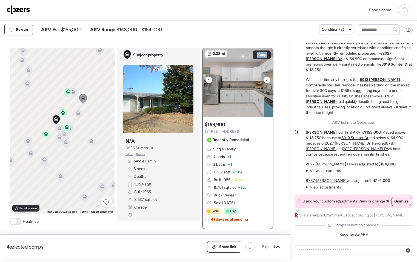
click at [266, 80] on icon at bounding box center [267, 79] width 2 height 7
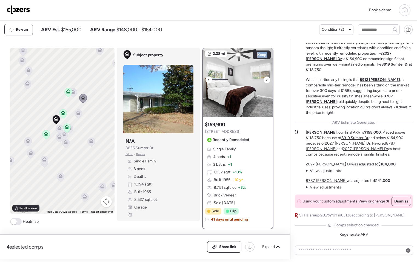
click at [266, 80] on icon at bounding box center [267, 79] width 2 height 7
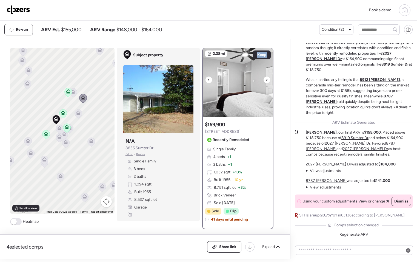
click at [266, 80] on icon at bounding box center [267, 79] width 2 height 7
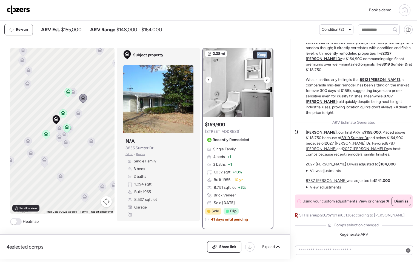
click at [266, 80] on icon at bounding box center [267, 79] width 2 height 7
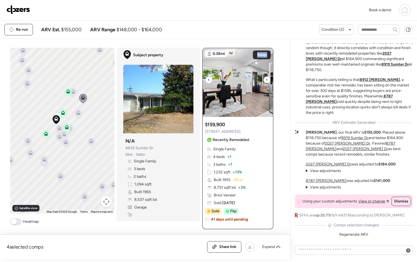
click at [266, 80] on icon at bounding box center [267, 79] width 2 height 7
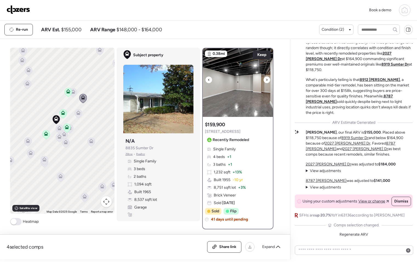
click at [266, 80] on icon at bounding box center [267, 79] width 2 height 7
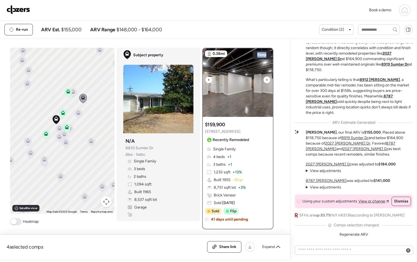
click at [266, 80] on icon at bounding box center [267, 79] width 2 height 7
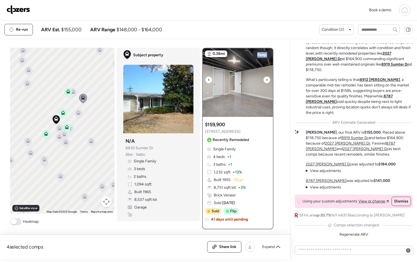
click at [266, 80] on icon at bounding box center [267, 79] width 2 height 7
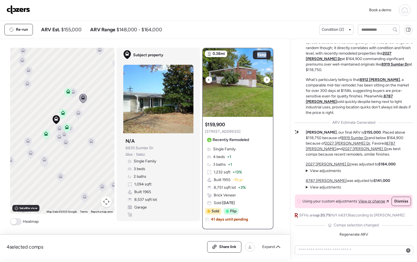
click at [266, 80] on icon at bounding box center [267, 79] width 2 height 7
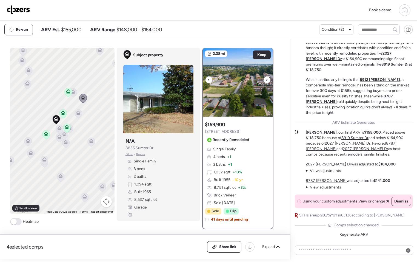
click at [266, 80] on icon at bounding box center [267, 79] width 2 height 7
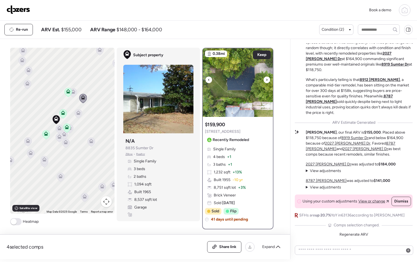
click at [266, 80] on icon at bounding box center [267, 79] width 2 height 7
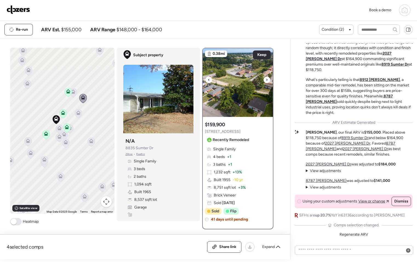
click at [266, 80] on icon at bounding box center [267, 79] width 2 height 7
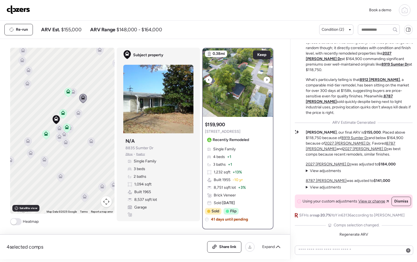
click at [266, 80] on icon at bounding box center [267, 79] width 2 height 7
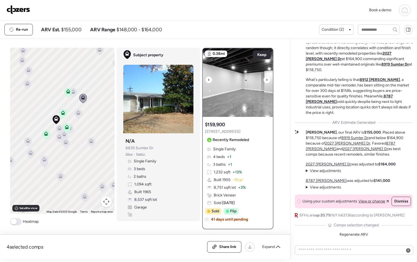
click at [266, 80] on icon at bounding box center [267, 79] width 2 height 7
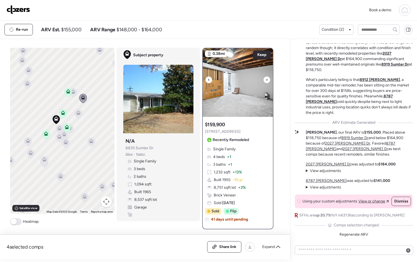
click at [266, 80] on icon at bounding box center [267, 79] width 2 height 7
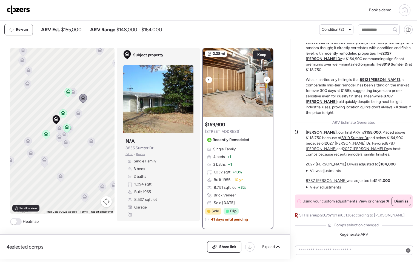
click at [266, 80] on icon at bounding box center [267, 79] width 2 height 7
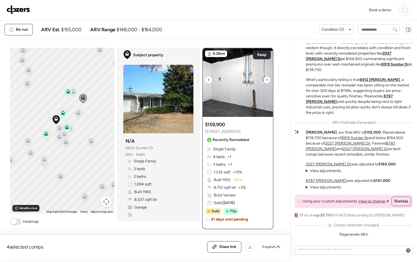
click at [266, 80] on icon at bounding box center [267, 79] width 2 height 7
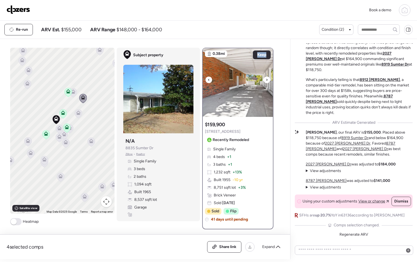
click at [266, 80] on icon at bounding box center [267, 79] width 2 height 7
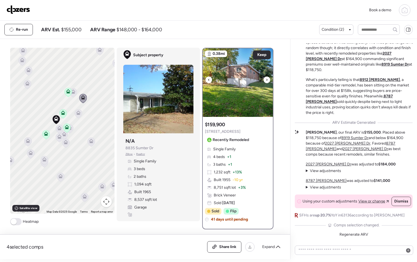
click at [266, 79] on icon at bounding box center [267, 79] width 2 height 7
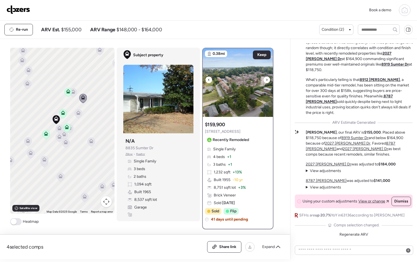
click at [264, 81] on div at bounding box center [267, 79] width 7 height 7
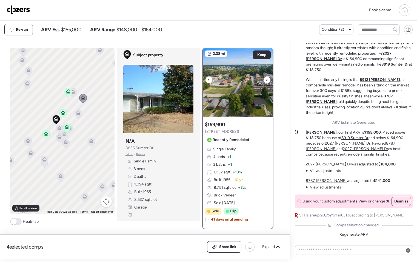
click at [264, 81] on div at bounding box center [267, 79] width 7 height 7
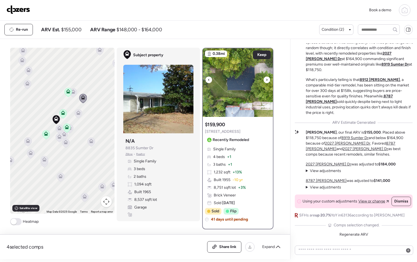
click at [264, 80] on div at bounding box center [267, 79] width 7 height 7
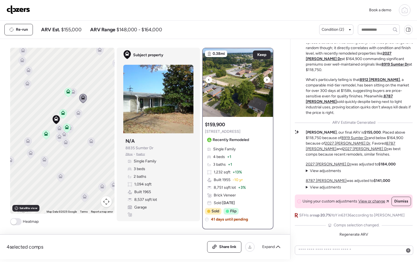
click at [264, 80] on div at bounding box center [267, 79] width 7 height 7
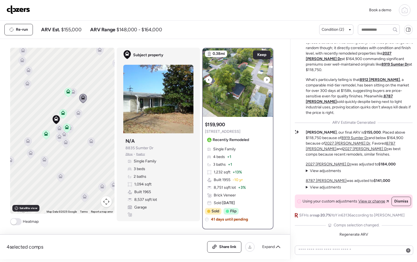
click at [264, 80] on div at bounding box center [267, 79] width 7 height 7
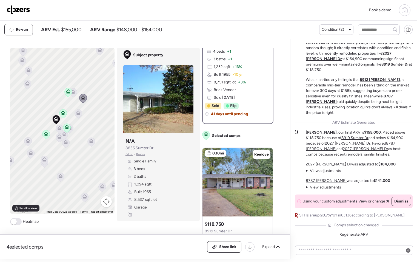
click at [76, 116] on icon at bounding box center [78, 113] width 7 height 9
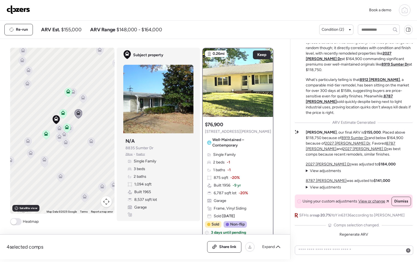
click at [57, 127] on icon at bounding box center [59, 128] width 4 height 4
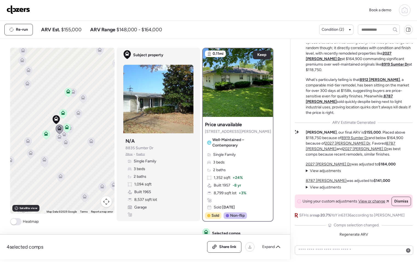
click at [58, 139] on icon at bounding box center [59, 137] width 7 height 9
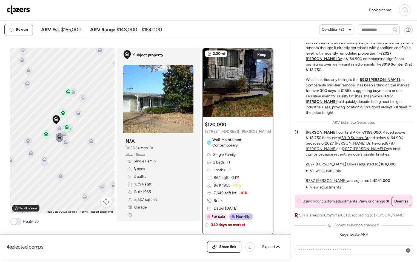
click at [70, 128] on icon at bounding box center [69, 128] width 7 height 9
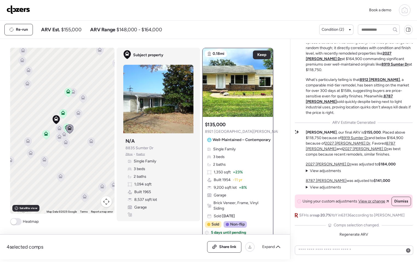
click at [62, 136] on icon at bounding box center [63, 134] width 7 height 9
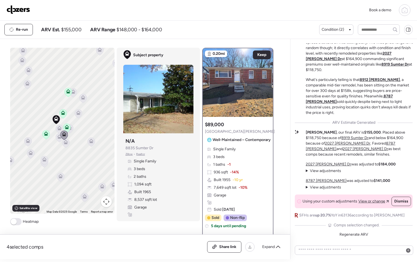
click at [69, 129] on icon at bounding box center [69, 128] width 4 height 4
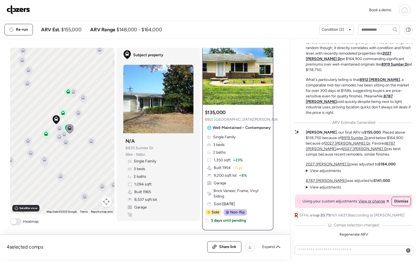
scroll to position [12, 0]
click at [266, 65] on icon at bounding box center [267, 67] width 2 height 7
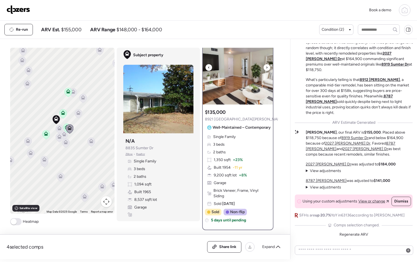
click at [266, 65] on icon at bounding box center [267, 67] width 2 height 7
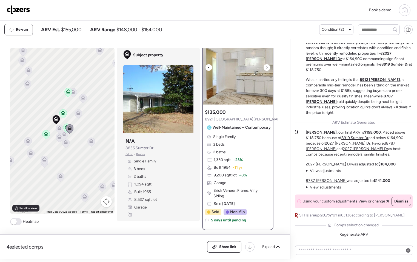
click at [266, 65] on icon at bounding box center [267, 67] width 2 height 7
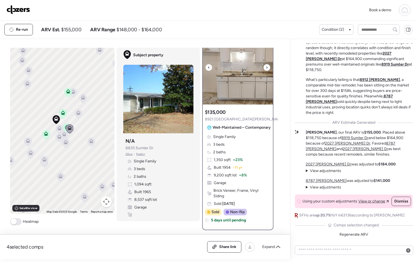
click at [266, 65] on icon at bounding box center [267, 67] width 2 height 7
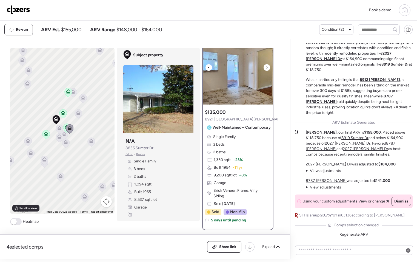
click at [266, 65] on icon at bounding box center [267, 67] width 2 height 7
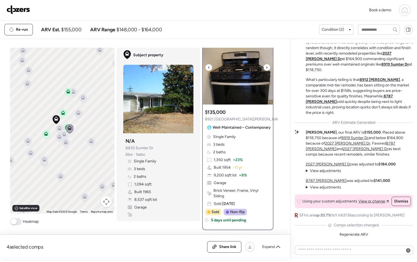
click at [266, 65] on icon at bounding box center [267, 67] width 2 height 7
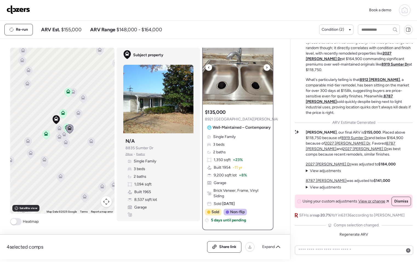
click at [266, 65] on icon at bounding box center [267, 67] width 2 height 7
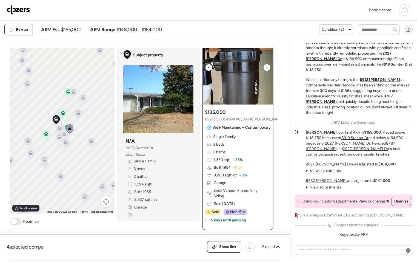
click at [266, 65] on icon at bounding box center [267, 67] width 2 height 7
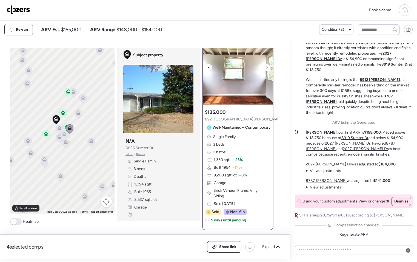
click at [266, 65] on icon at bounding box center [267, 67] width 2 height 7
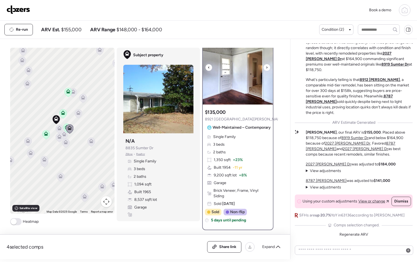
click at [266, 65] on icon at bounding box center [267, 67] width 2 height 7
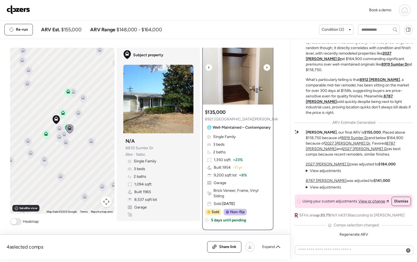
click at [266, 65] on icon at bounding box center [267, 67] width 2 height 7
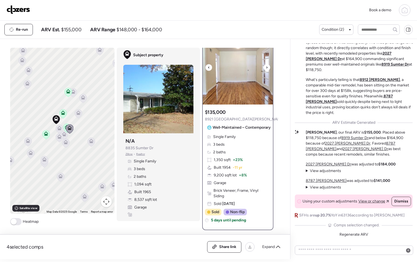
click at [266, 65] on icon at bounding box center [267, 67] width 2 height 7
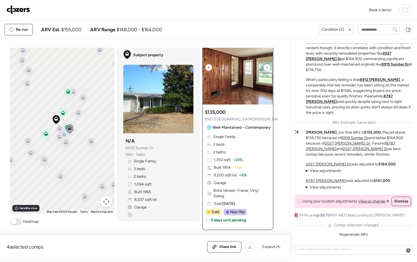
click at [266, 65] on icon at bounding box center [267, 67] width 2 height 7
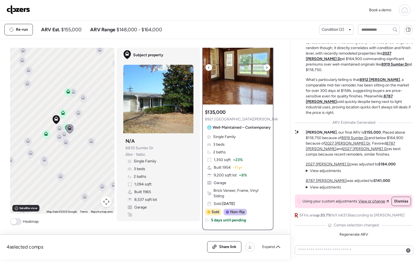
click at [266, 65] on icon at bounding box center [267, 67] width 2 height 7
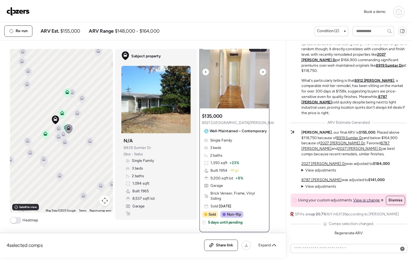
scroll to position [0, 0]
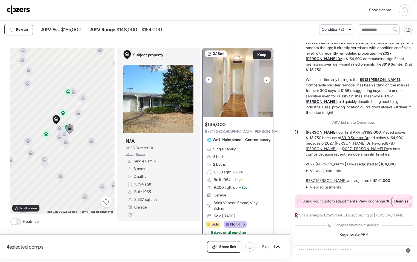
click at [266, 78] on icon at bounding box center [267, 79] width 2 height 7
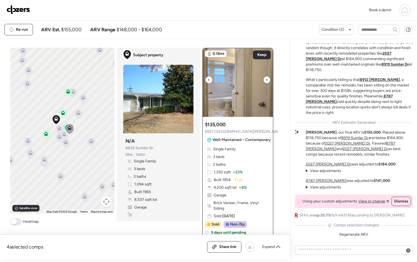
click at [266, 78] on icon at bounding box center [267, 79] width 2 height 7
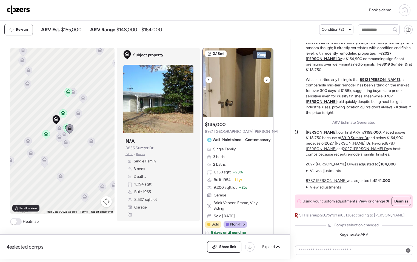
click at [266, 78] on icon at bounding box center [267, 79] width 2 height 7
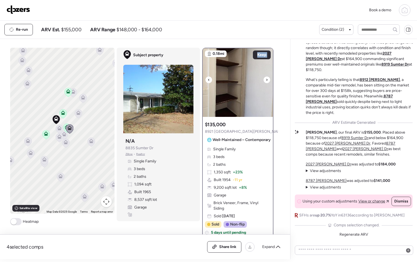
click at [266, 78] on icon at bounding box center [267, 79] width 2 height 7
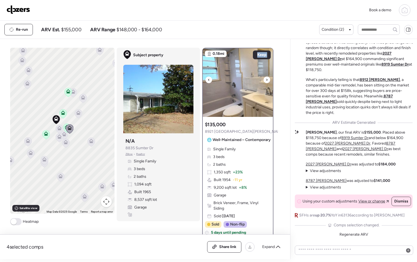
click at [266, 78] on icon at bounding box center [267, 79] width 2 height 7
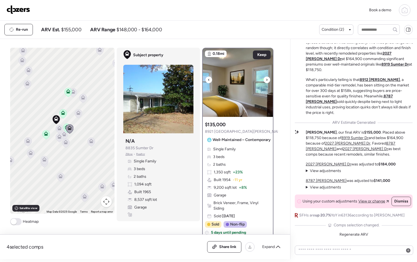
click at [266, 78] on icon at bounding box center [267, 79] width 2 height 7
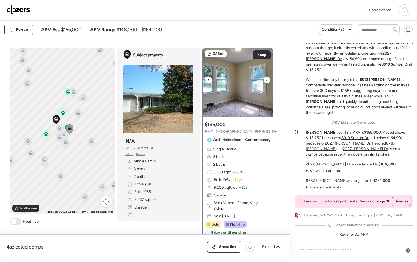
click at [266, 78] on icon at bounding box center [267, 79] width 2 height 7
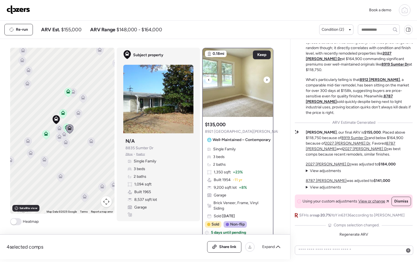
click at [266, 78] on icon at bounding box center [267, 79] width 2 height 7
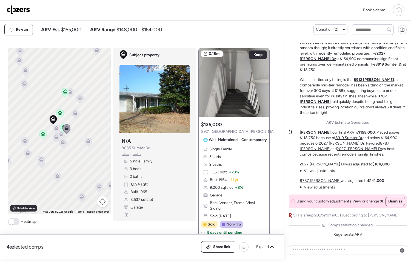
click at [399, 11] on icon at bounding box center [399, 10] width 7 height 7
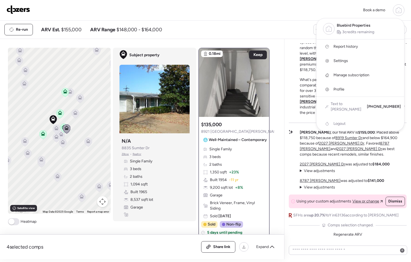
click at [359, 45] on link "Report history" at bounding box center [361, 46] width 88 height 14
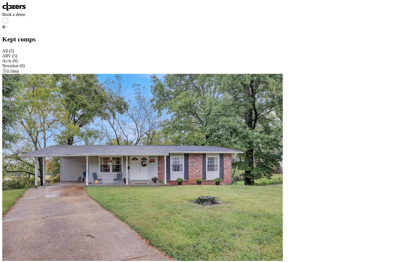
scroll to position [925, 0]
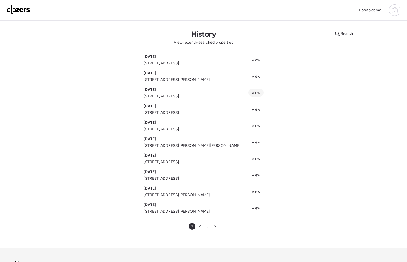
click at [254, 92] on span "View" at bounding box center [256, 92] width 9 height 5
